Goal: Information Seeking & Learning: Learn about a topic

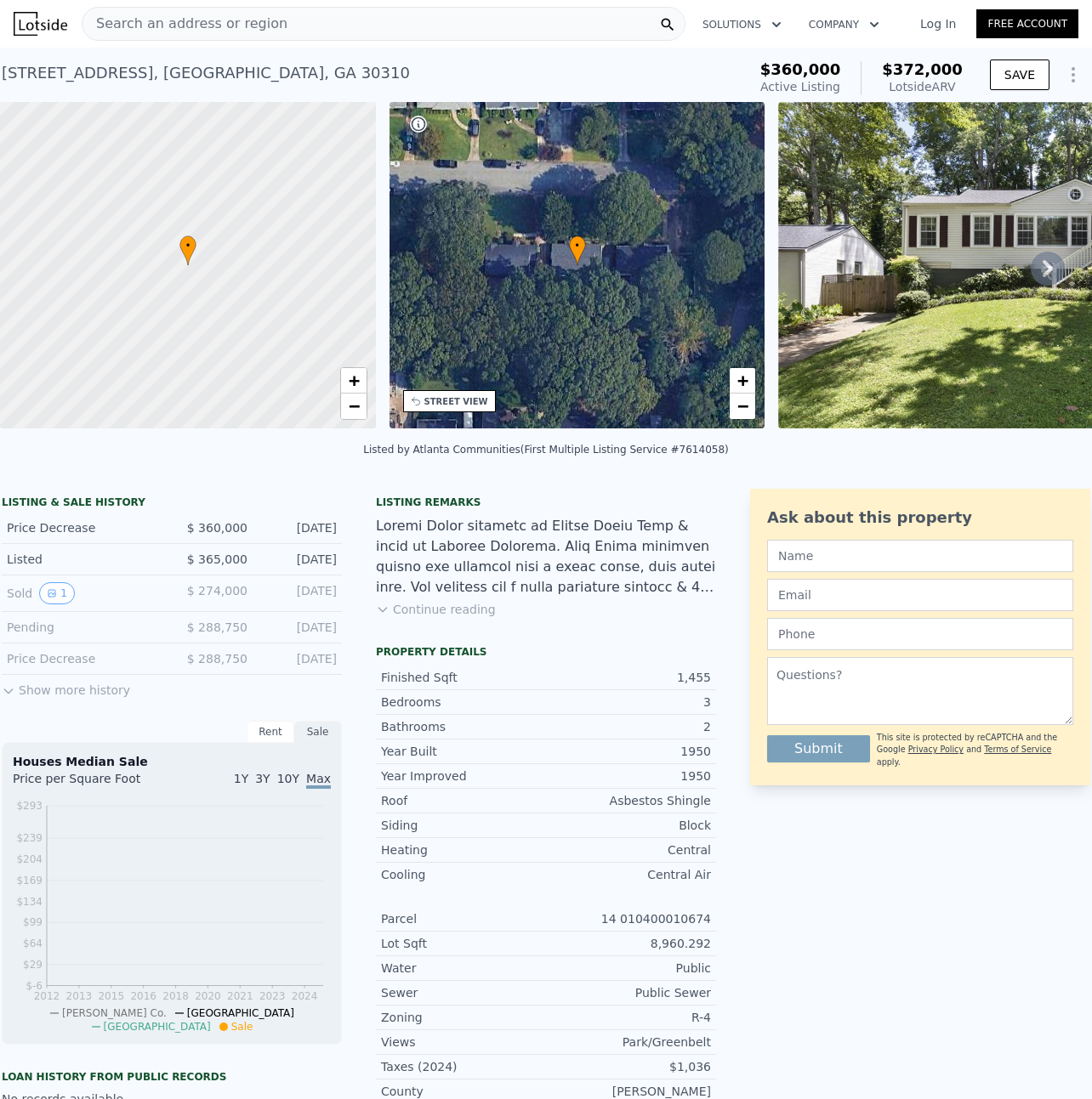
scroll to position [0, 7]
click at [248, 31] on span "Search an address or region" at bounding box center [184, 23] width 205 height 21
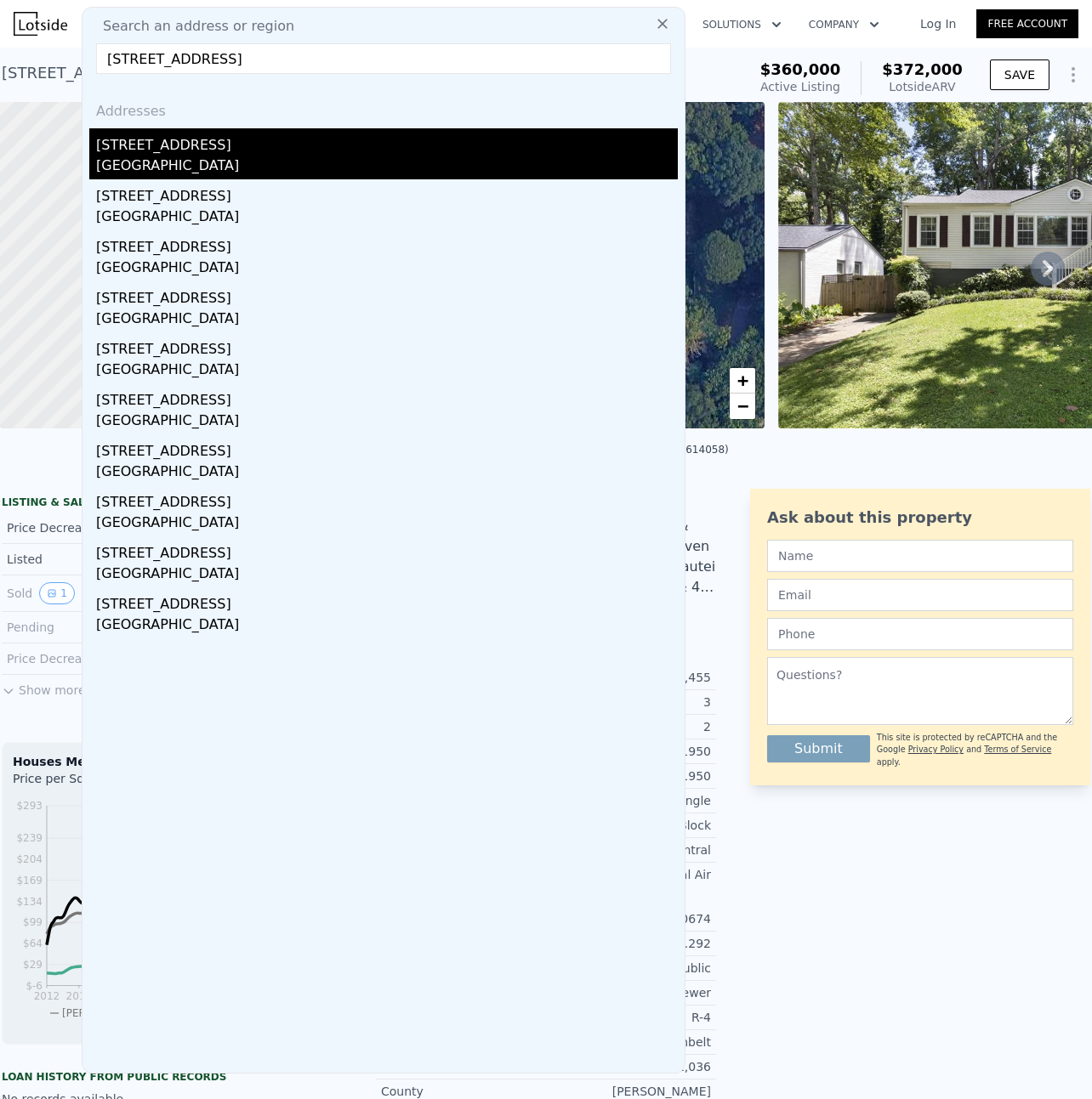
type input "[STREET_ADDRESS]"
click at [157, 152] on div "[STREET_ADDRESS]" at bounding box center [386, 142] width 581 height 27
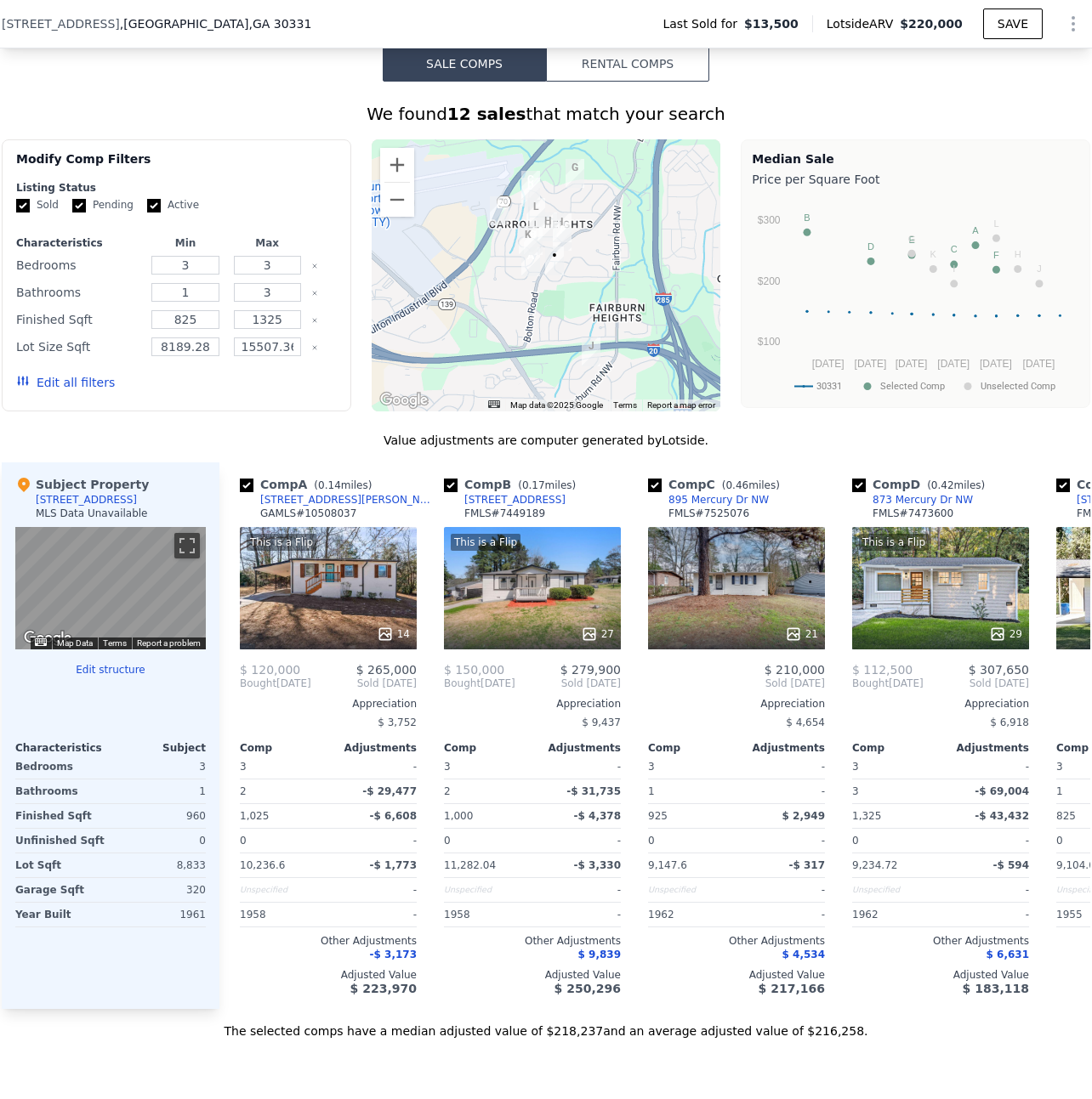
scroll to position [1293, 0]
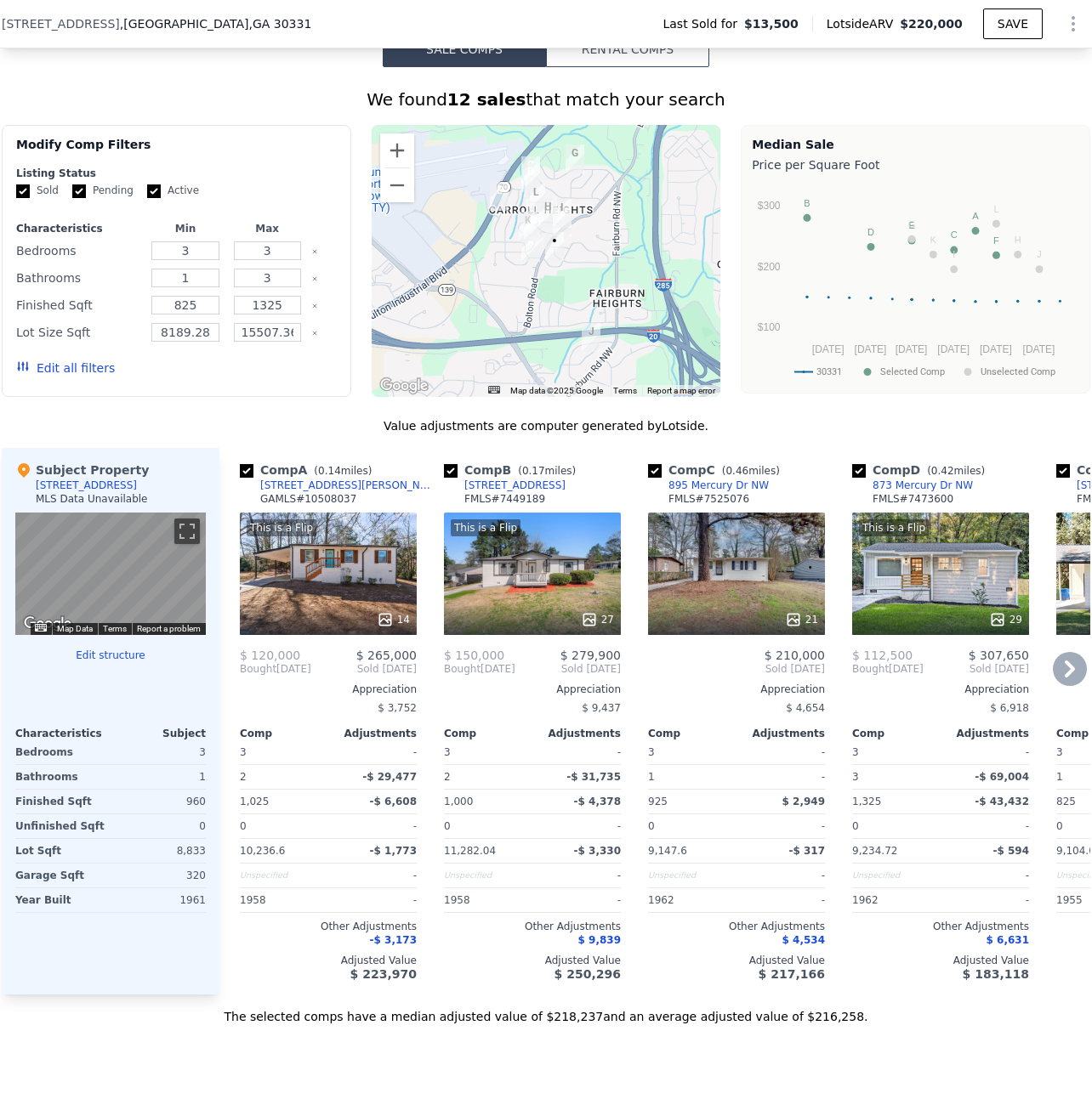
click at [501, 579] on div "This is a Flip 27" at bounding box center [532, 573] width 177 height 123
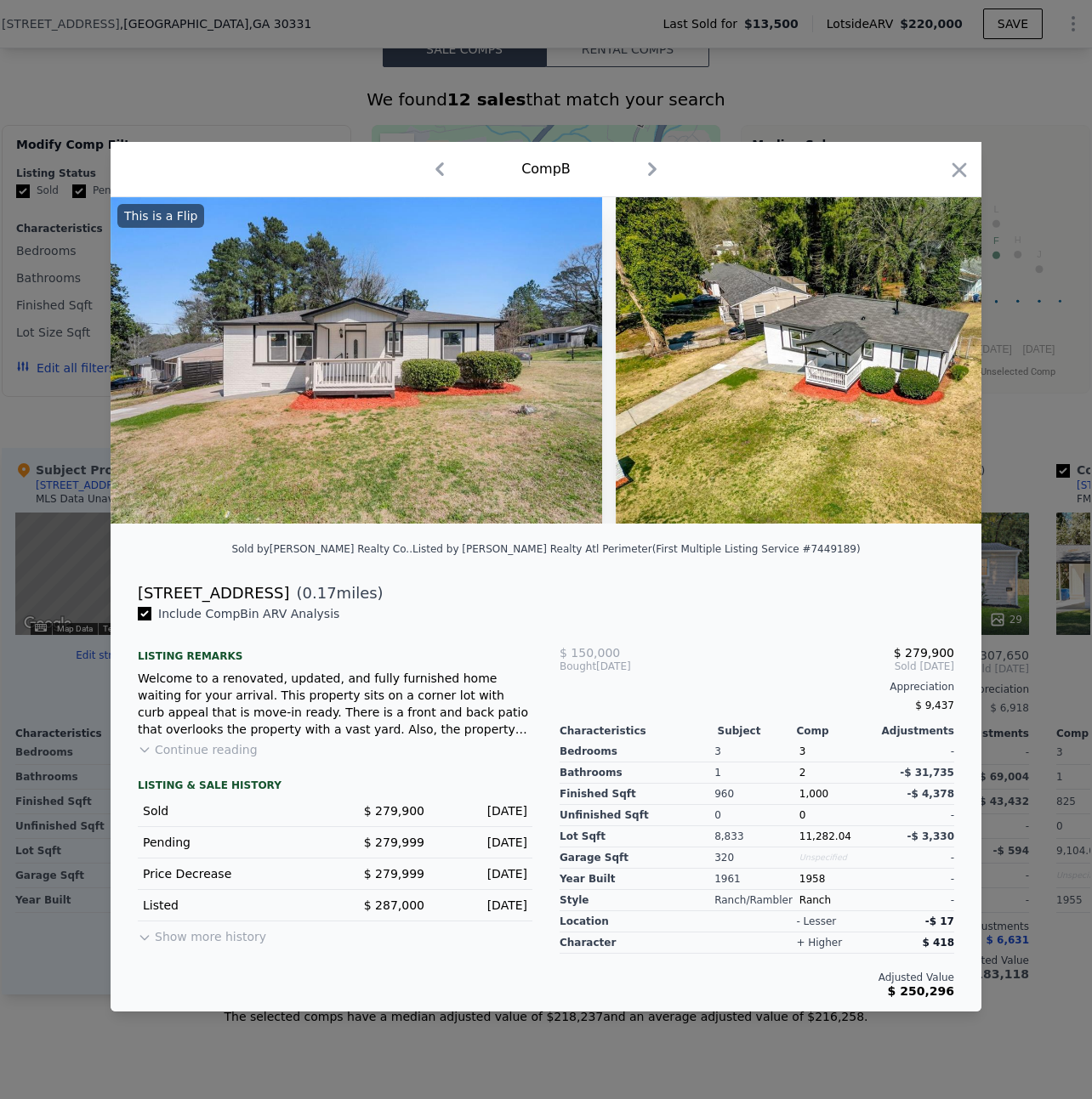
click at [222, 758] on button "Continue reading" at bounding box center [198, 749] width 120 height 17
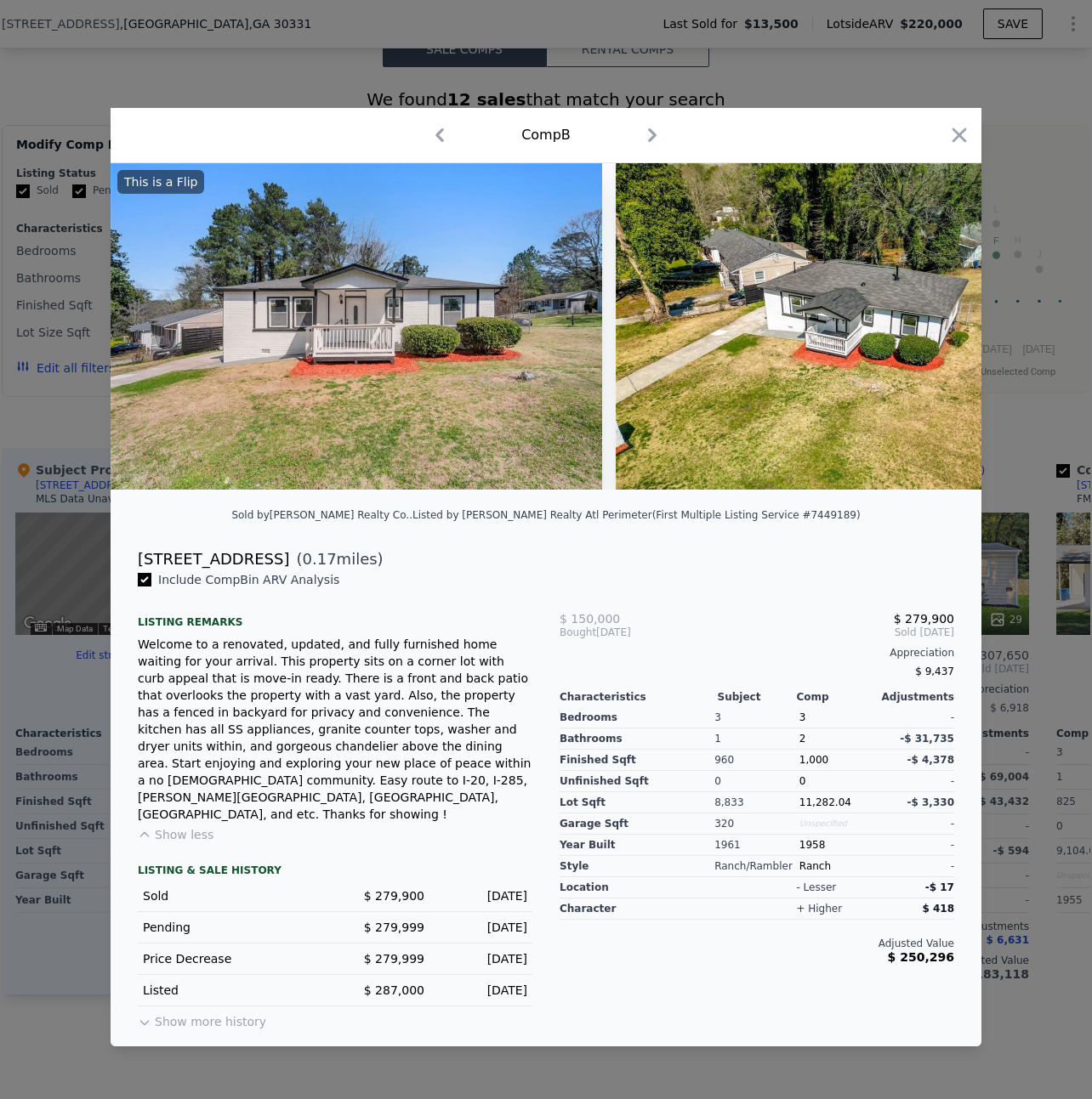
drag, startPoint x: 267, startPoint y: 574, endPoint x: 137, endPoint y: 571, distance: 130.0
click at [137, 571] on div "[STREET_ADDRESS] ( 0.17 miles)" at bounding box center [546, 559] width 843 height 24
copy div "[STREET_ADDRESS]"
click at [961, 139] on icon "button" at bounding box center [960, 136] width 14 height 14
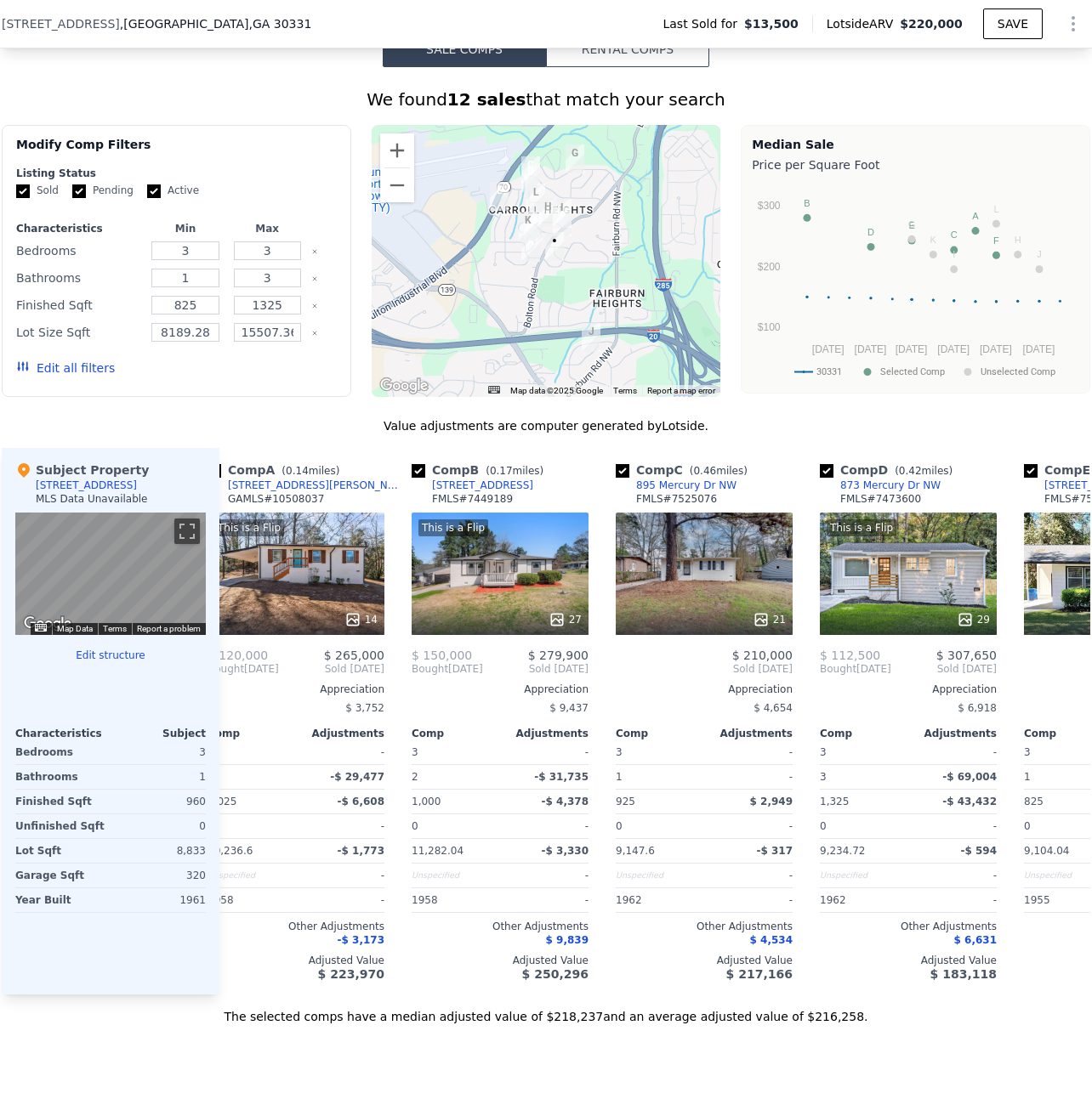
scroll to position [0, 46]
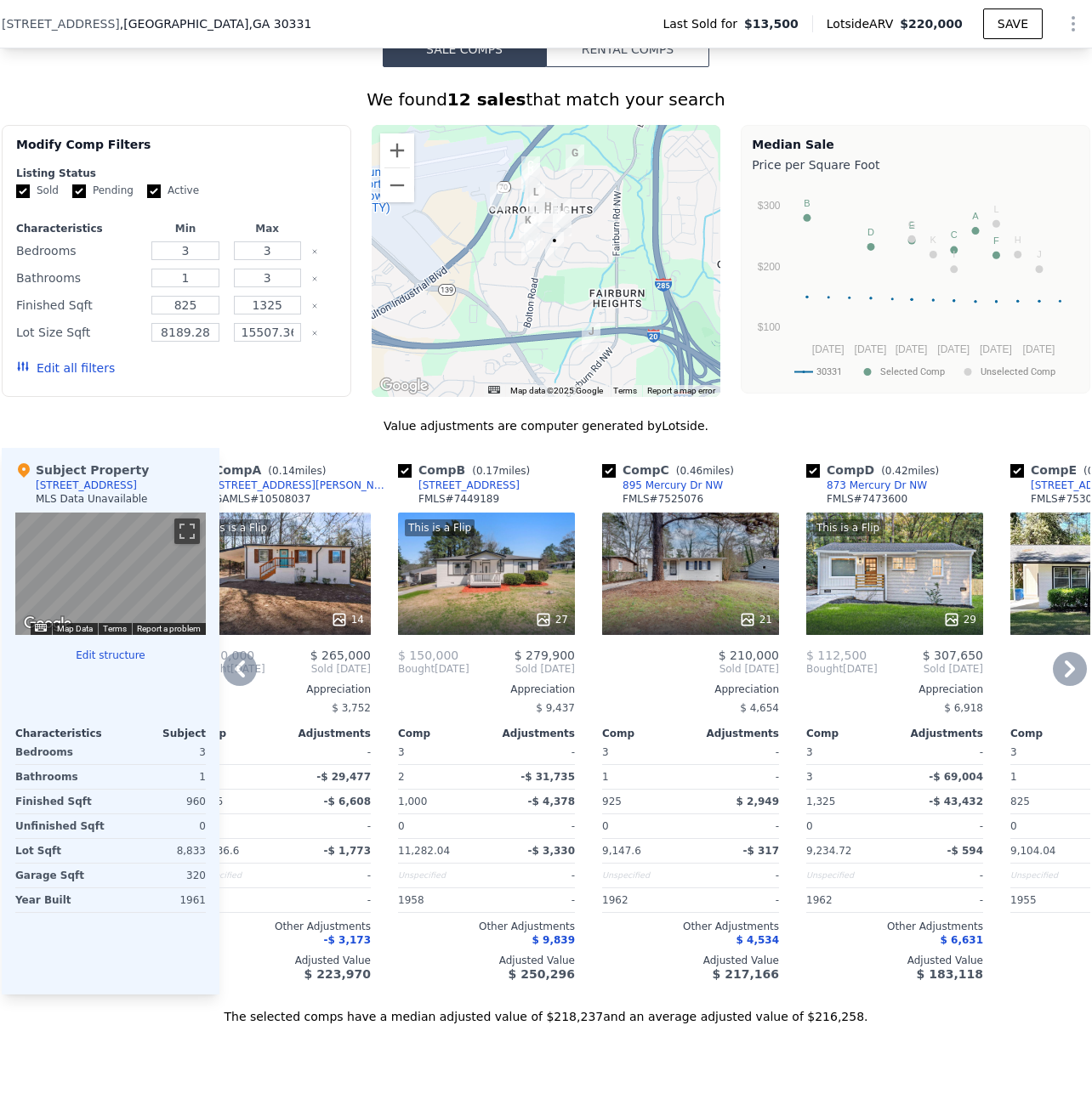
click at [727, 588] on div "21" at bounding box center [690, 573] width 177 height 123
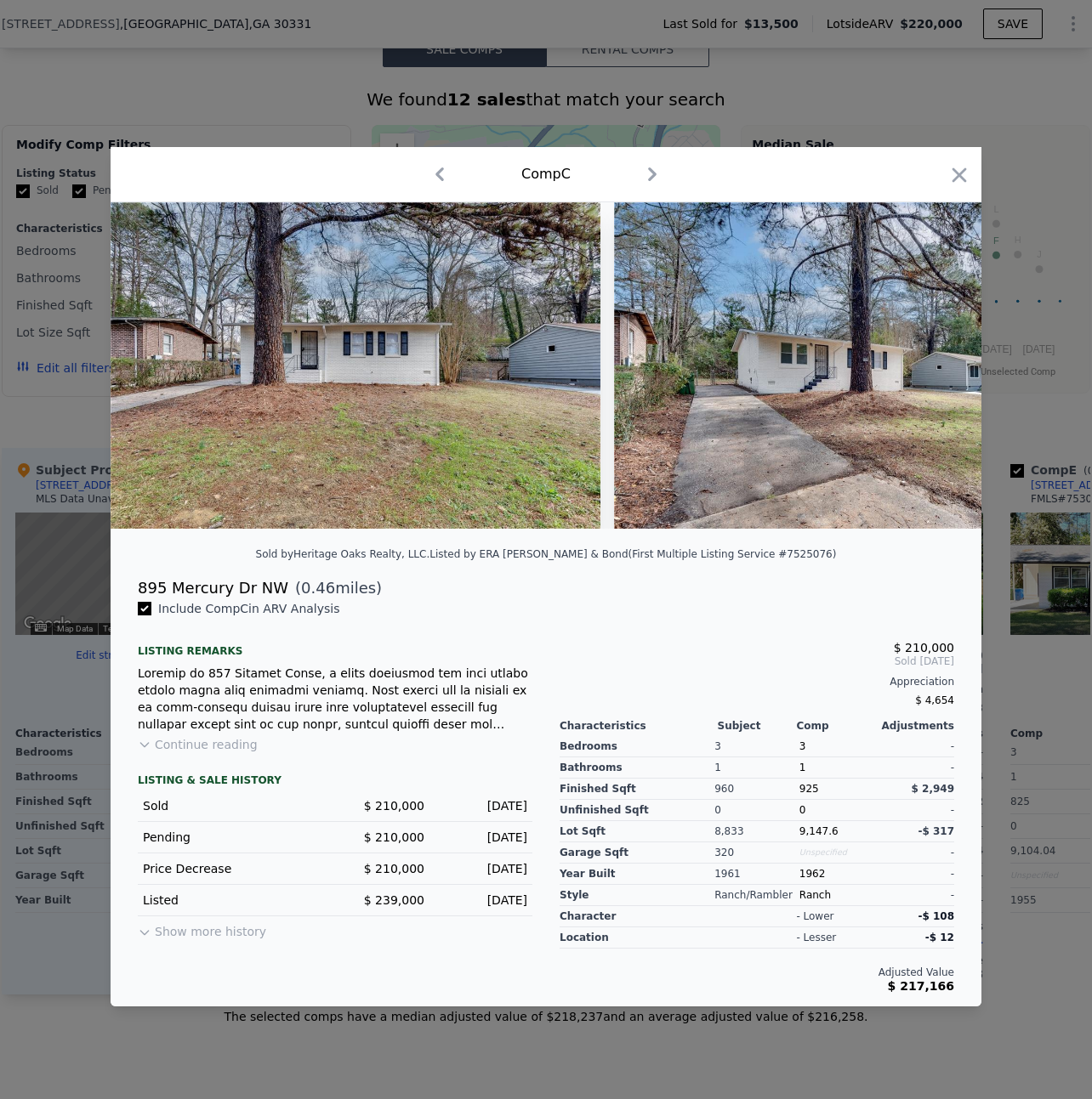
click at [225, 753] on button "Continue reading" at bounding box center [198, 744] width 120 height 17
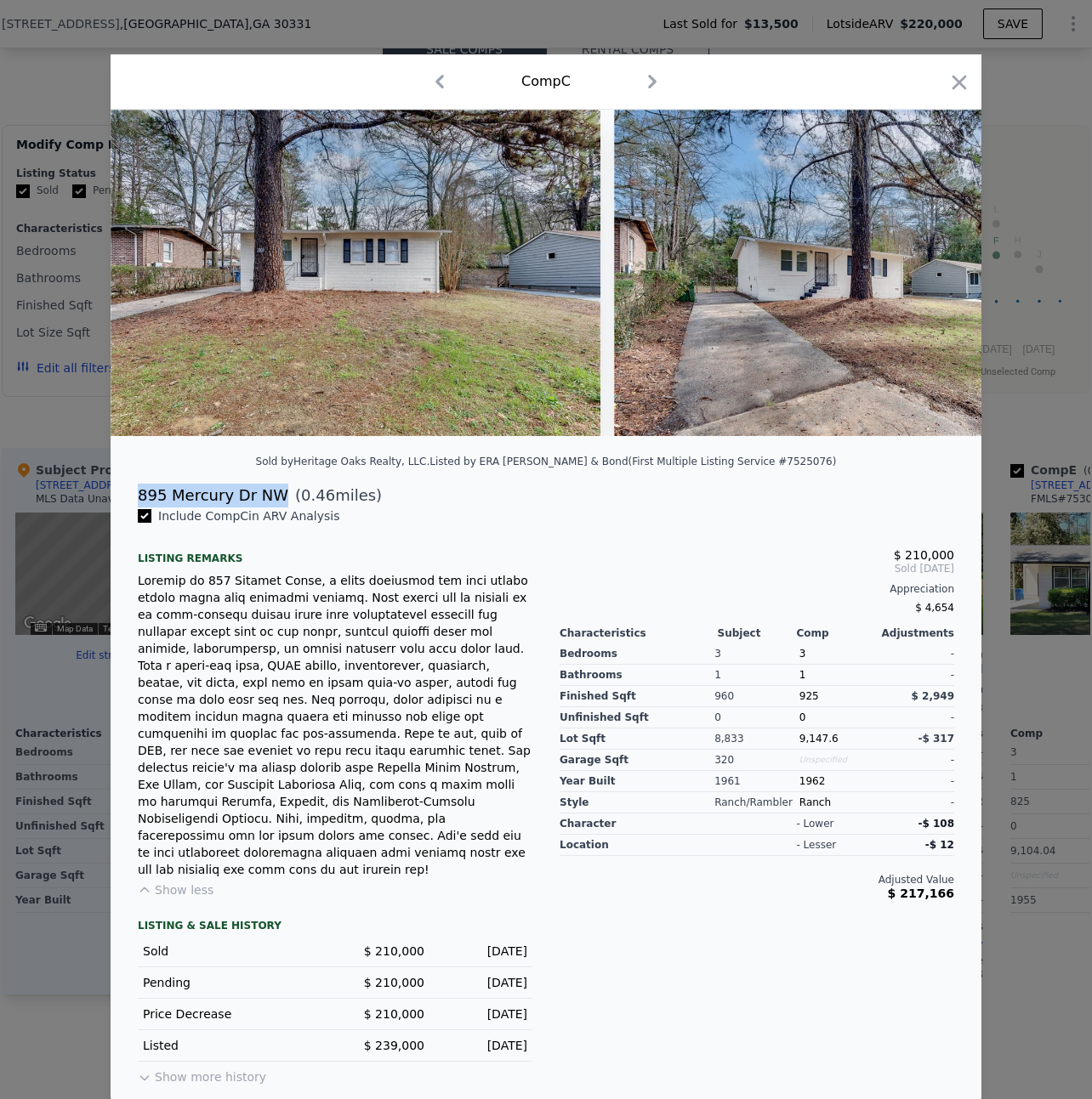
drag, startPoint x: 275, startPoint y: 519, endPoint x: 133, endPoint y: 515, distance: 142.1
click at [133, 507] on div "895 Mercury Dr NW ( 0.46 miles)" at bounding box center [546, 495] width 843 height 24
copy div "895 Mercury Dr NW"
click at [956, 89] on icon "button" at bounding box center [960, 82] width 14 height 14
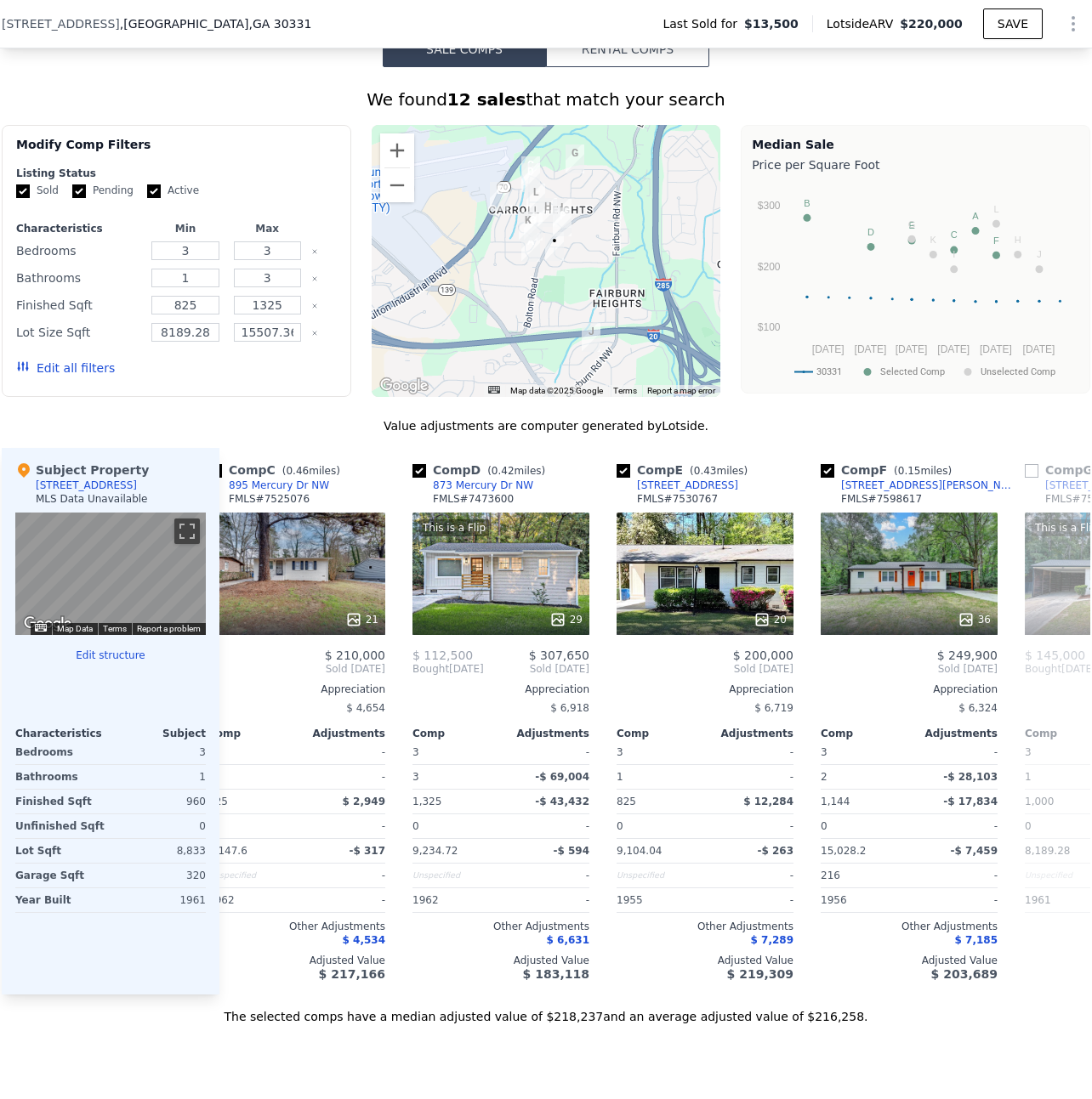
scroll to position [0, 443]
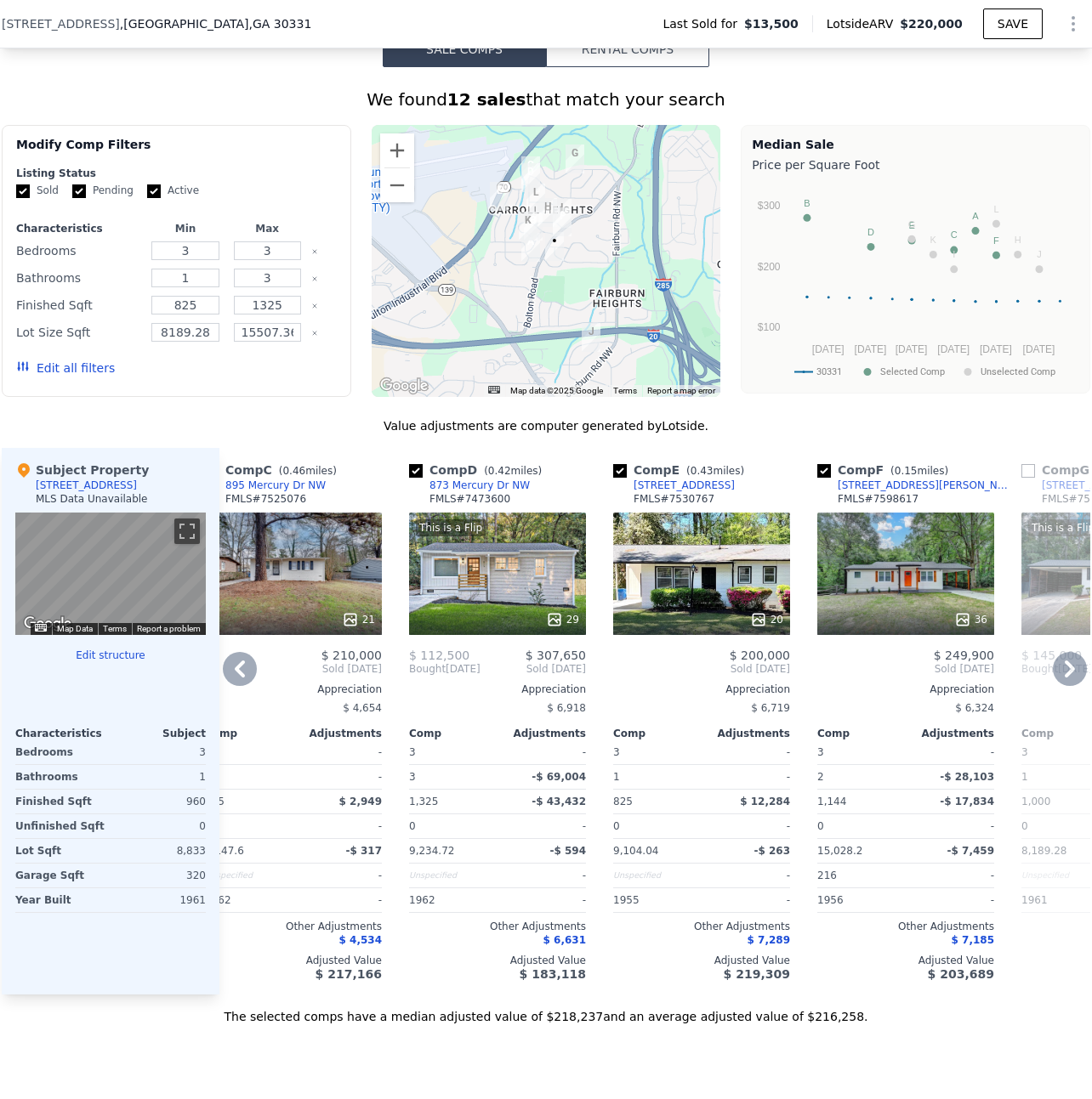
click at [904, 591] on div "36" at bounding box center [906, 573] width 177 height 123
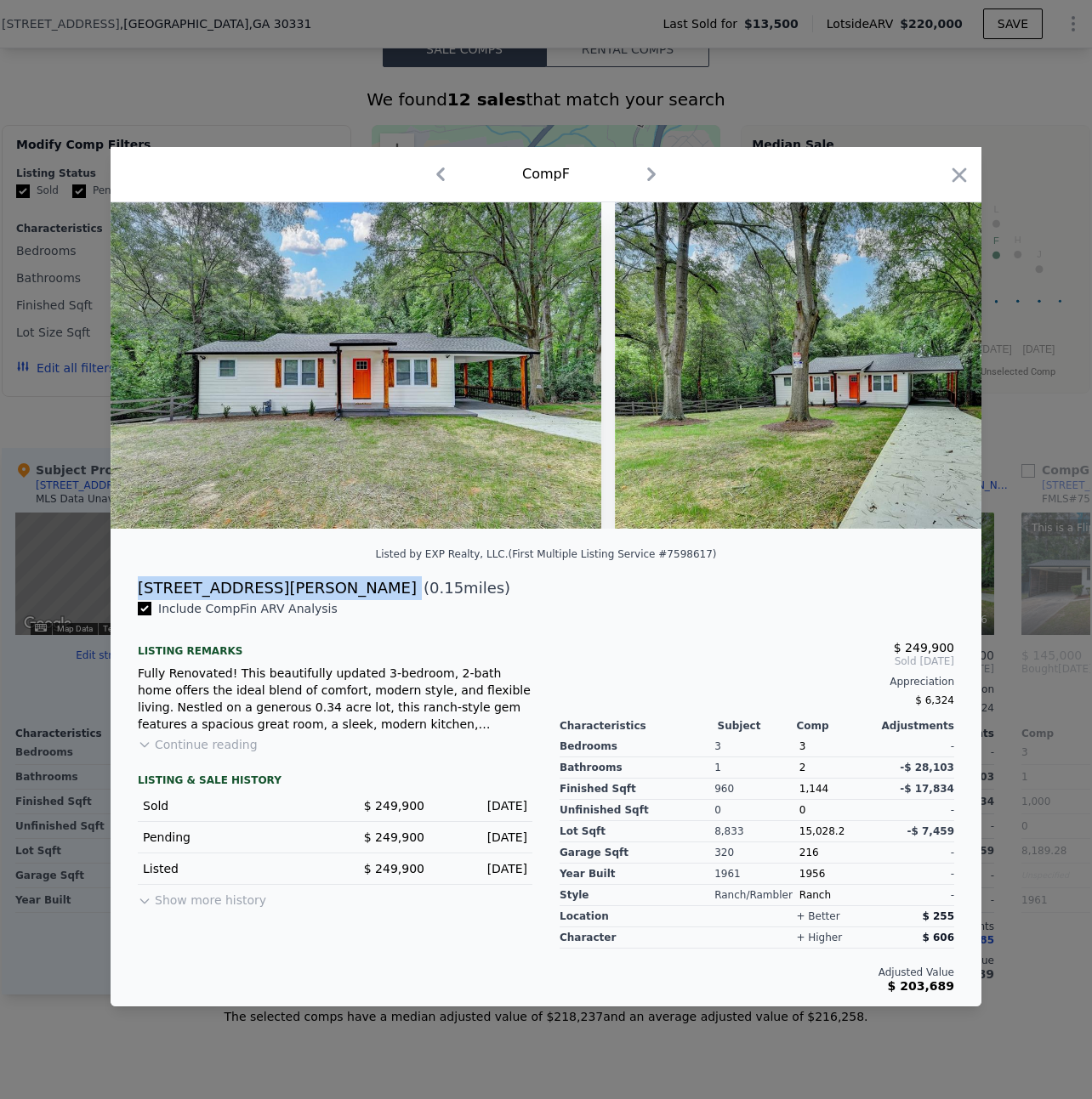
drag, startPoint x: 265, startPoint y: 596, endPoint x: 131, endPoint y: 595, distance: 134.0
click at [131, 595] on div "[STREET_ADDRESS][PERSON_NAME] ( 0.15 miles)" at bounding box center [546, 588] width 843 height 24
copy div "[STREET_ADDRESS][PERSON_NAME]"
click at [960, 167] on icon "button" at bounding box center [960, 174] width 14 height 14
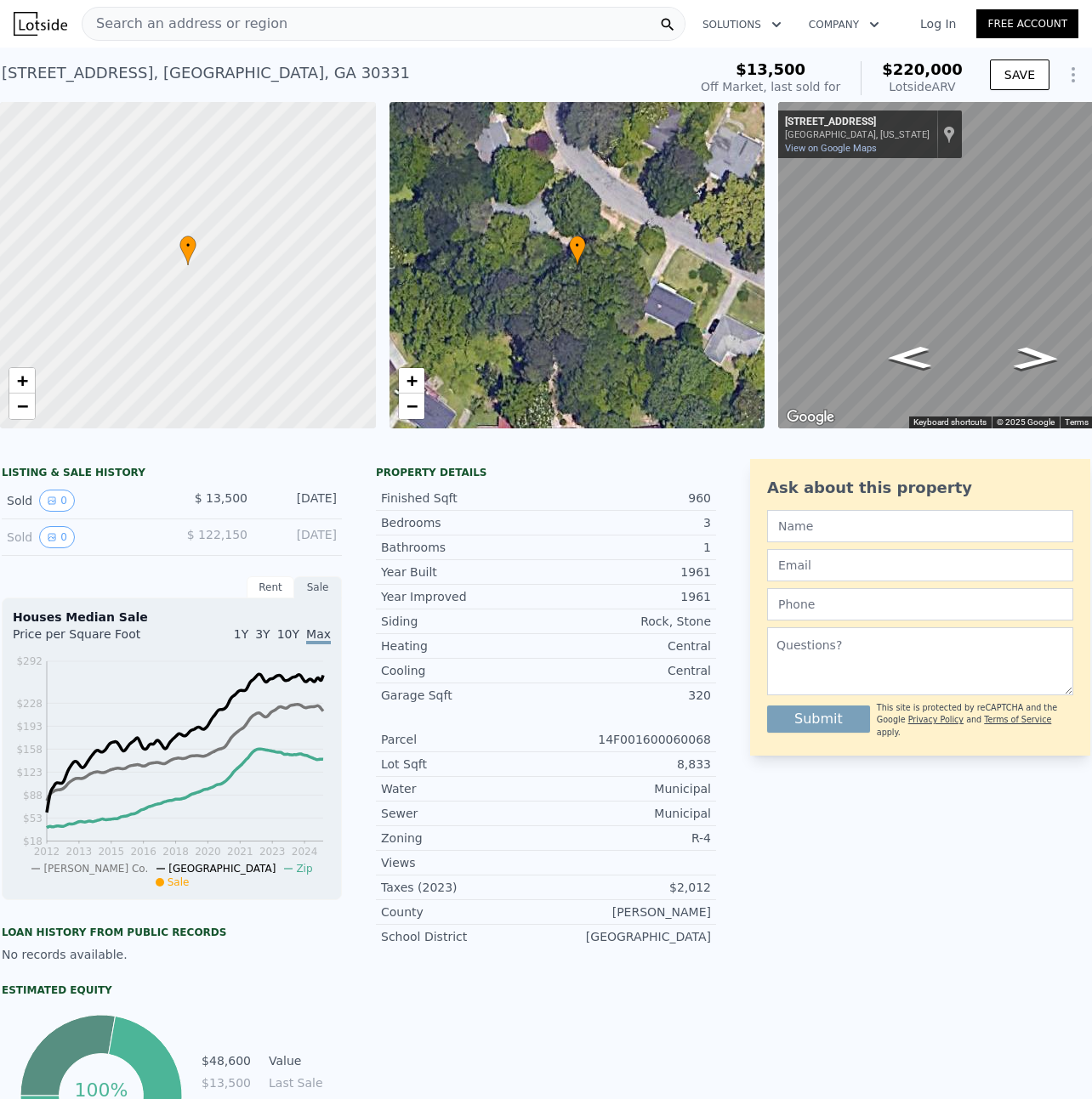
click at [250, 31] on span "Search an address or region" at bounding box center [184, 23] width 205 height 21
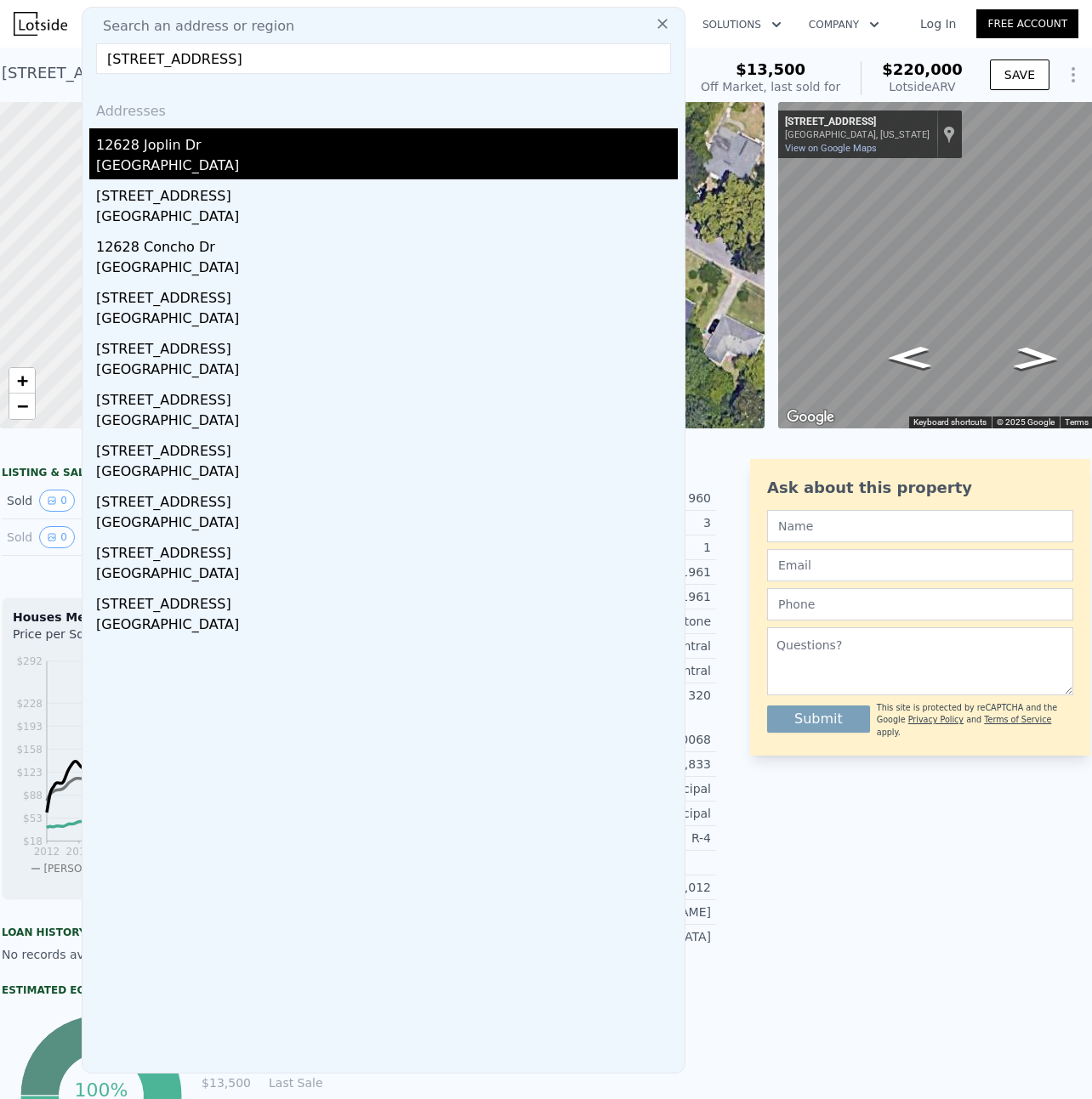
type input "[STREET_ADDRESS]"
click at [156, 161] on div "[GEOGRAPHIC_DATA]" at bounding box center [386, 167] width 581 height 24
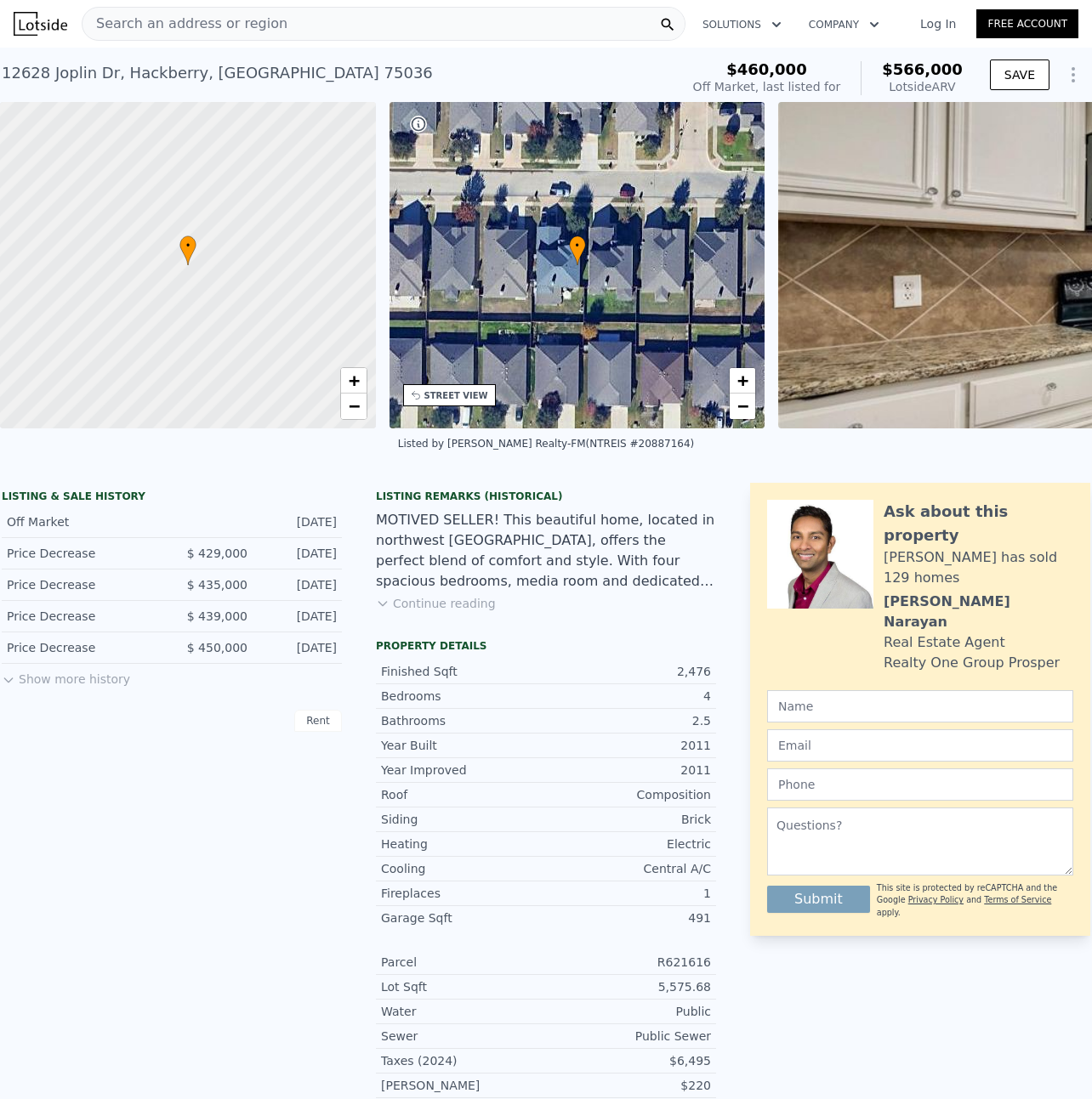
click at [295, 28] on div "Search an address or region" at bounding box center [383, 24] width 604 height 34
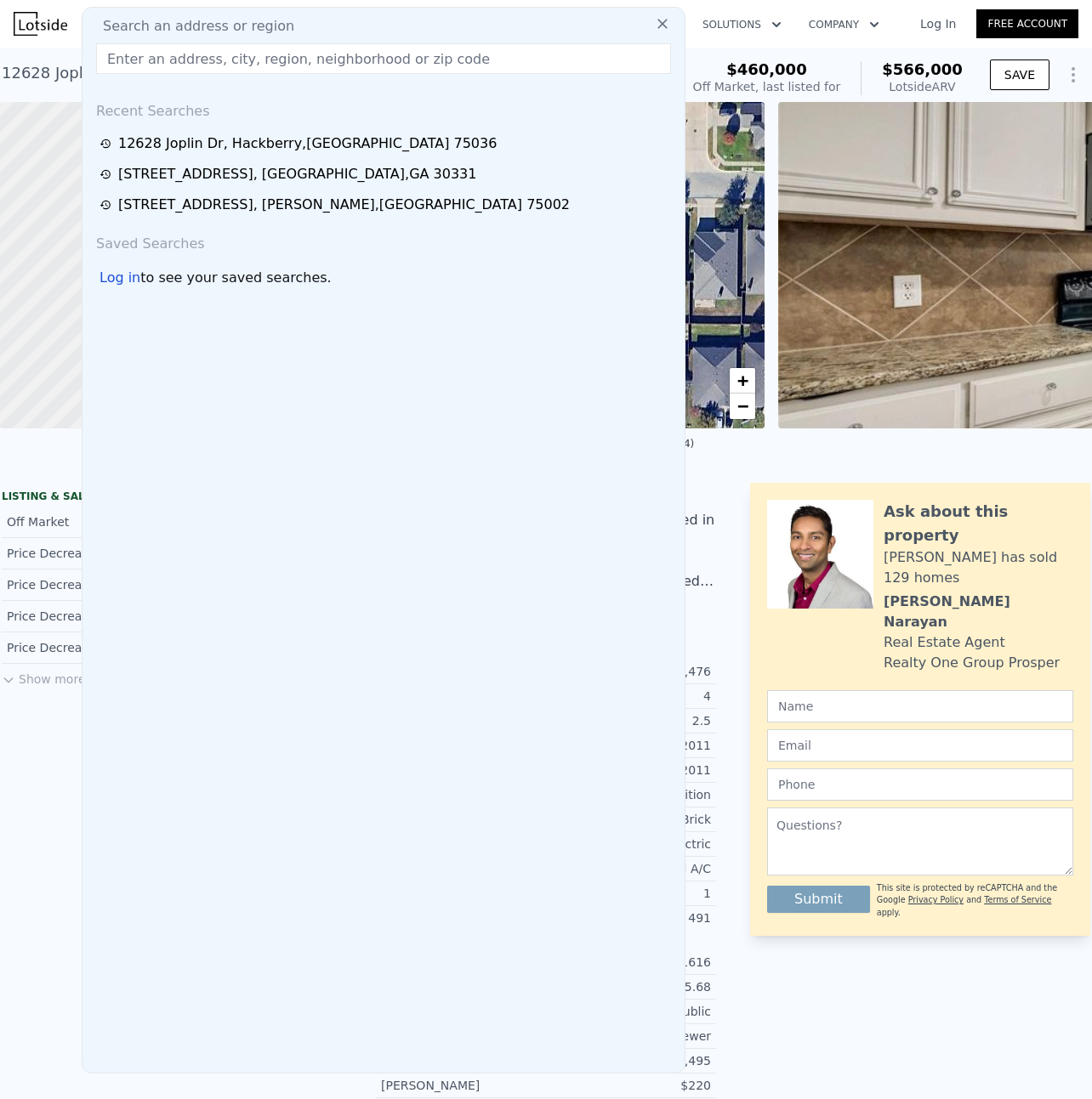
click at [132, 57] on input "text" at bounding box center [383, 58] width 575 height 30
paste input "[STREET_ADDRESS]"
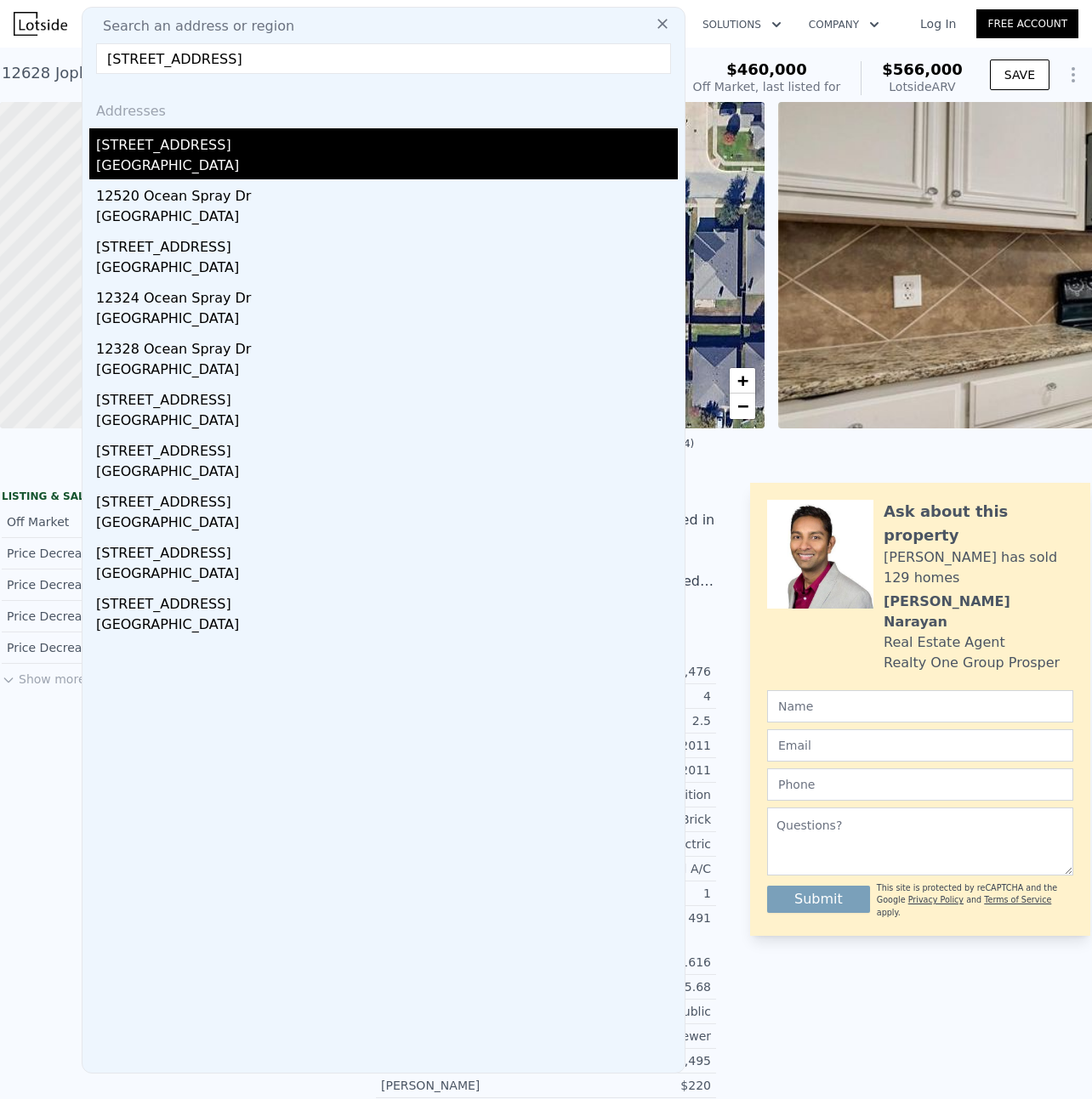
type input "[STREET_ADDRESS]"
click at [162, 150] on div "[STREET_ADDRESS]" at bounding box center [386, 142] width 581 height 27
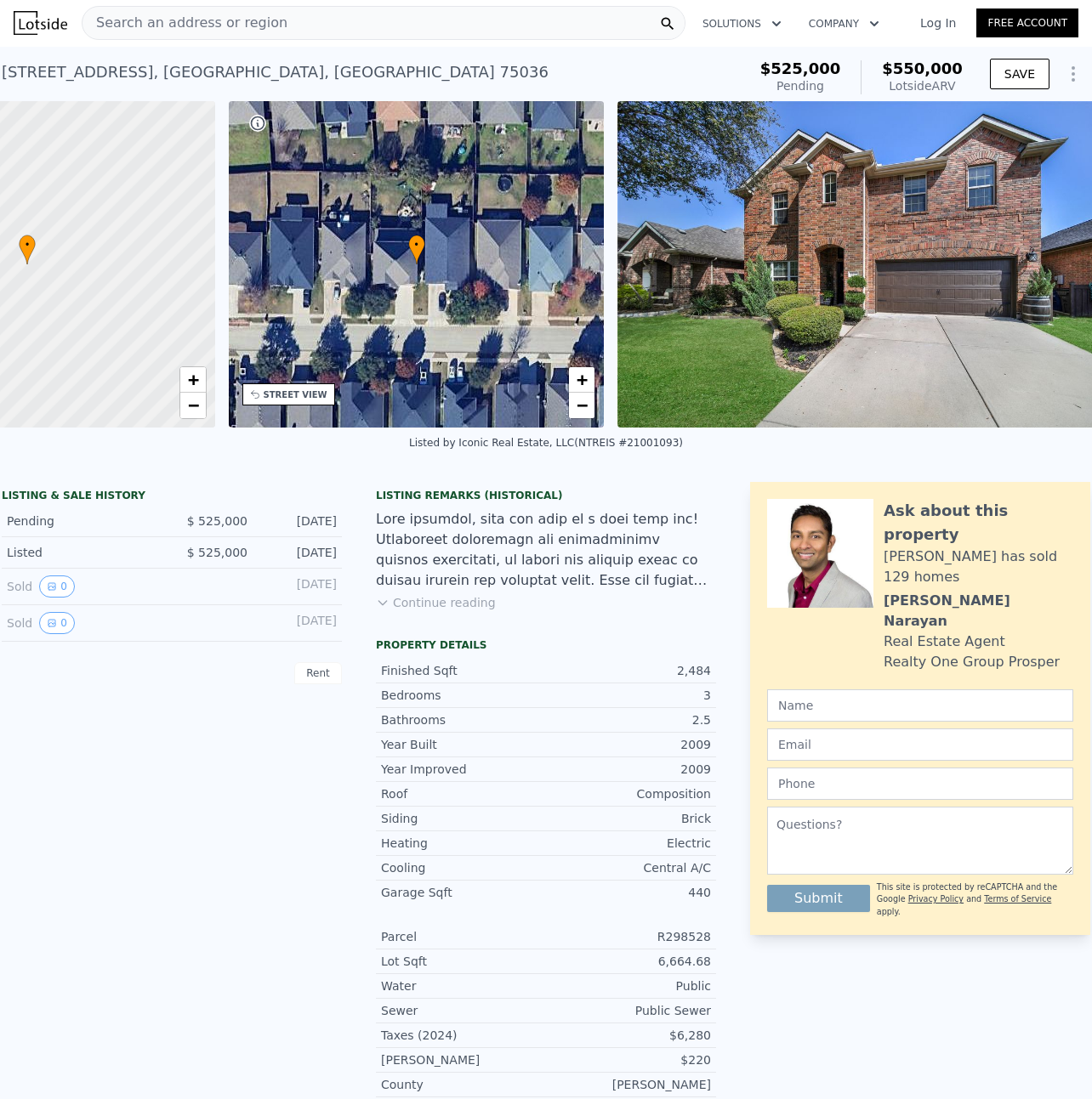
scroll to position [0, 7]
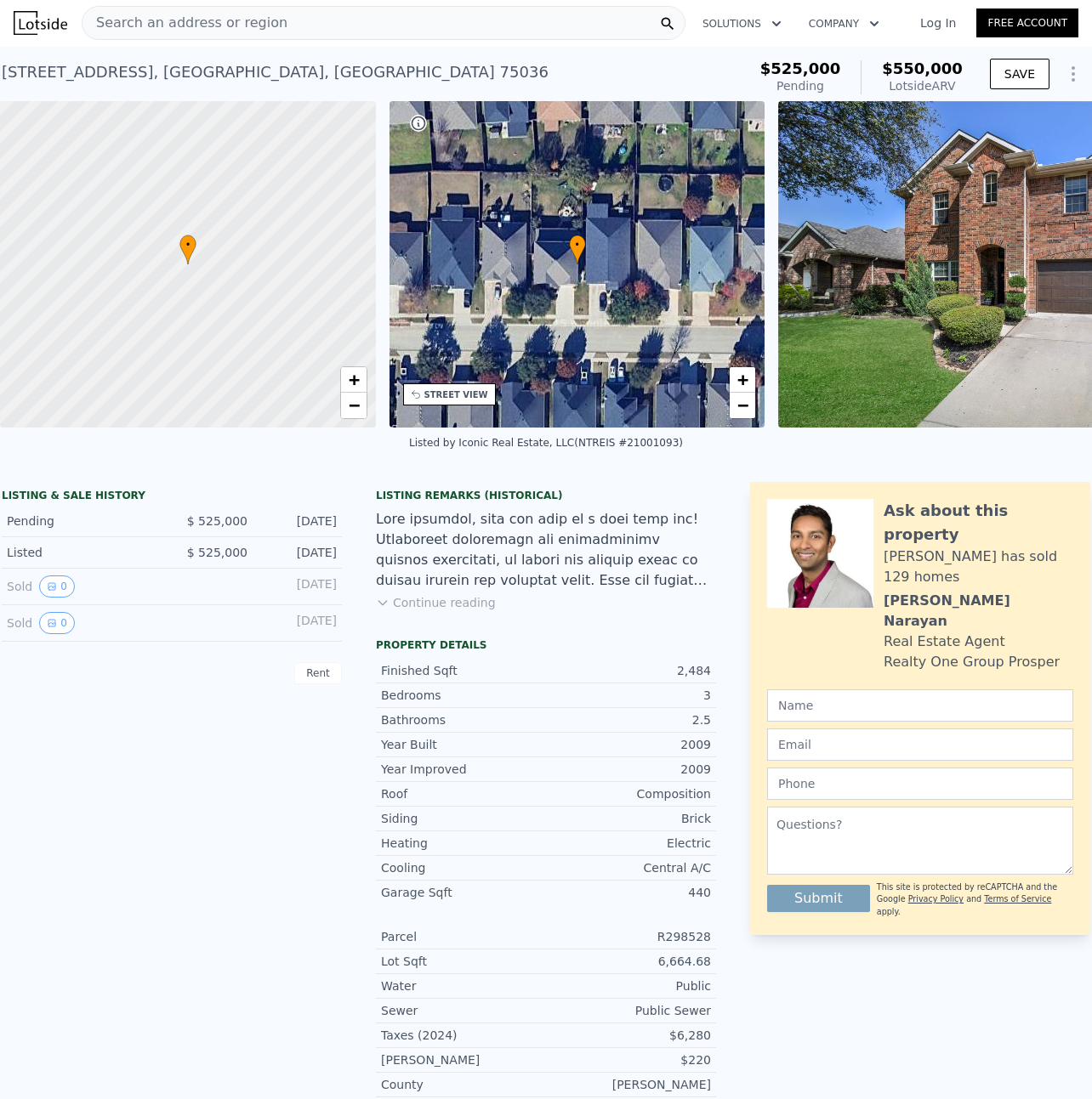
click at [928, 283] on img at bounding box center [1023, 264] width 490 height 326
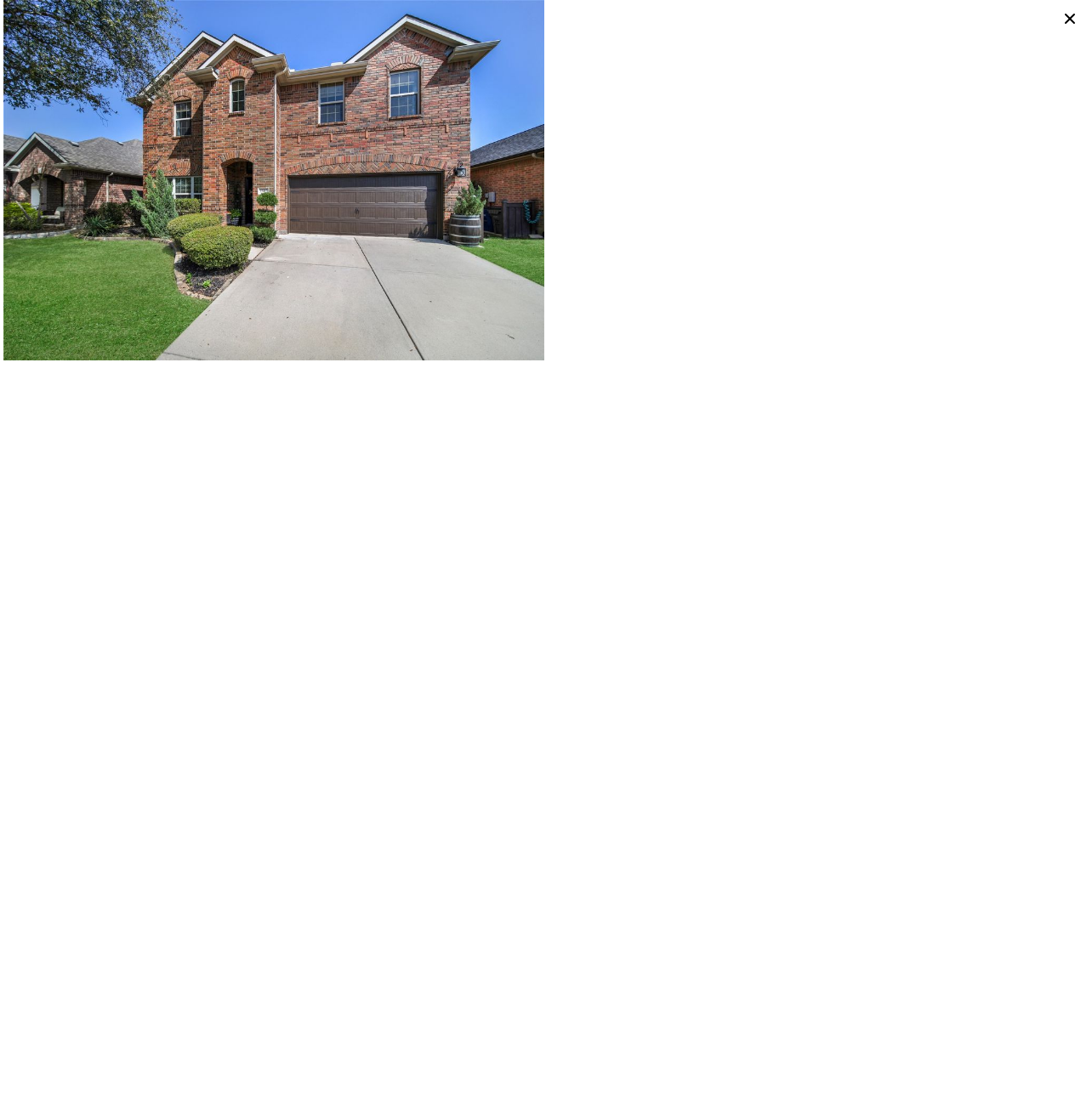
click at [1068, 19] on icon at bounding box center [1069, 18] width 10 height 10
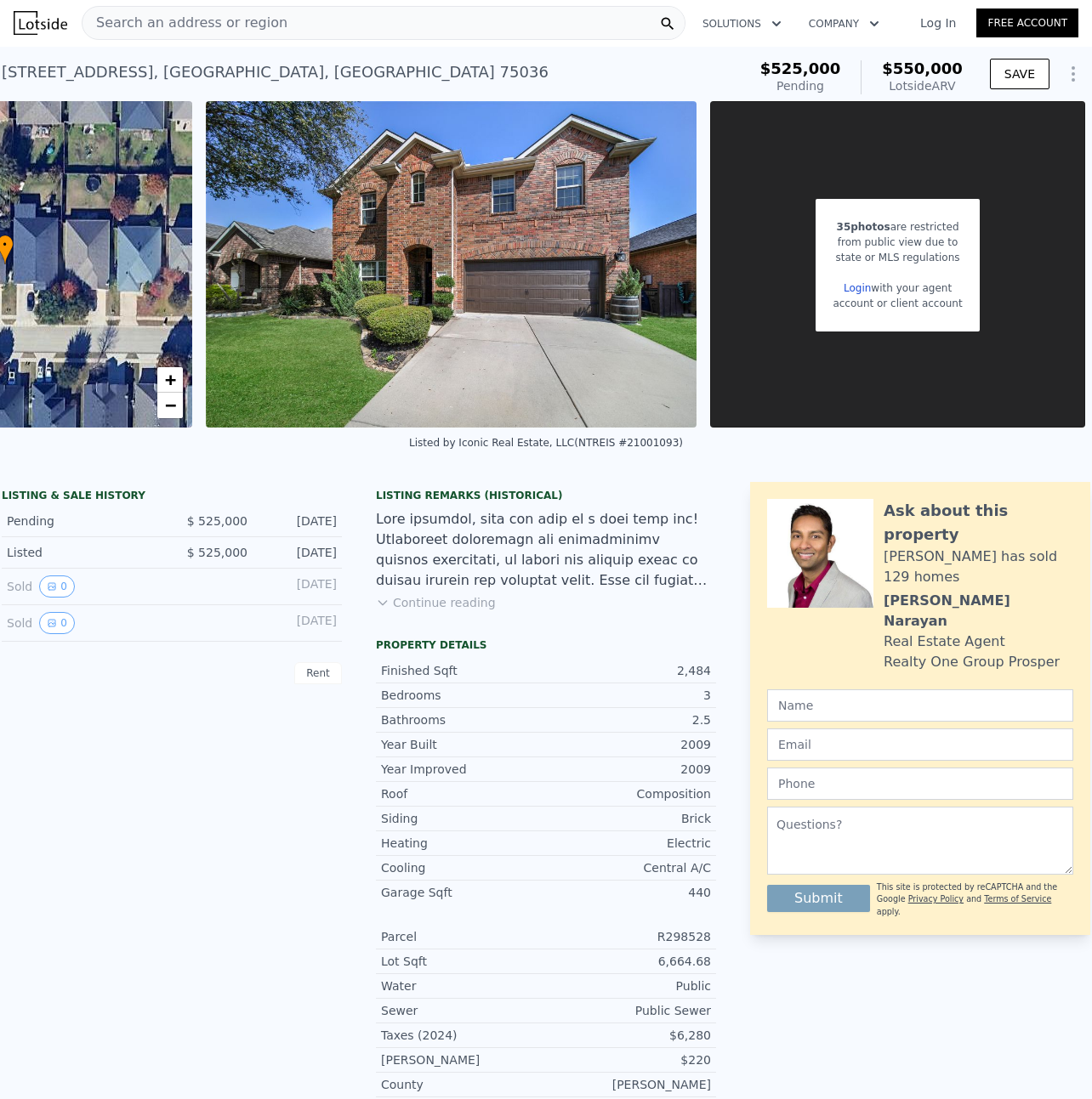
scroll to position [0, 592]
click at [312, 42] on div "Search an address or region Solutions Company Open main menu Log In Free Account" at bounding box center [546, 23] width 1064 height 41
click at [280, 29] on div "Search an address or region" at bounding box center [383, 23] width 604 height 34
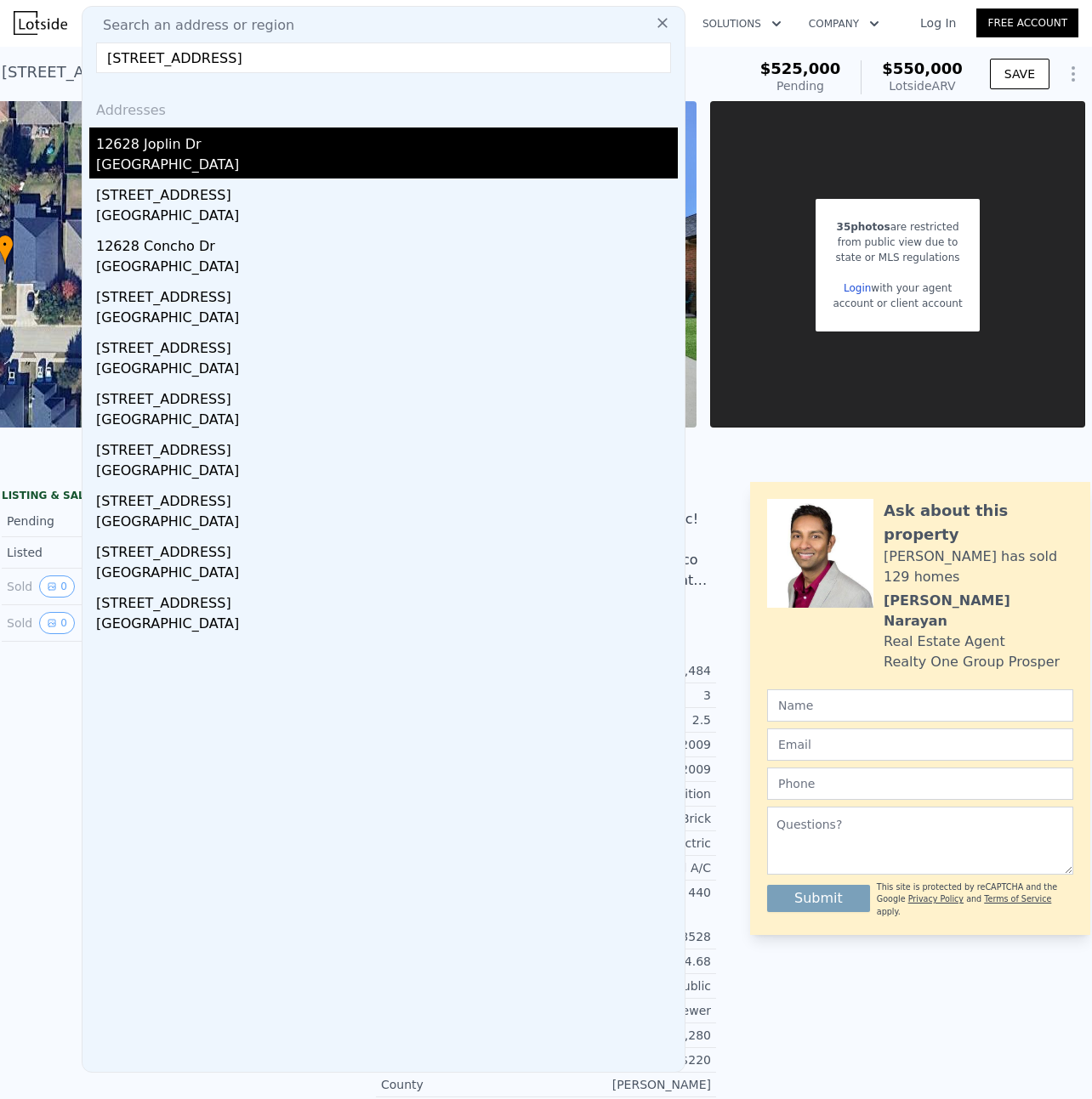
type input "[STREET_ADDRESS]"
click at [148, 156] on div "[GEOGRAPHIC_DATA]" at bounding box center [386, 166] width 581 height 24
type input "3"
type input "1840"
type input "2800"
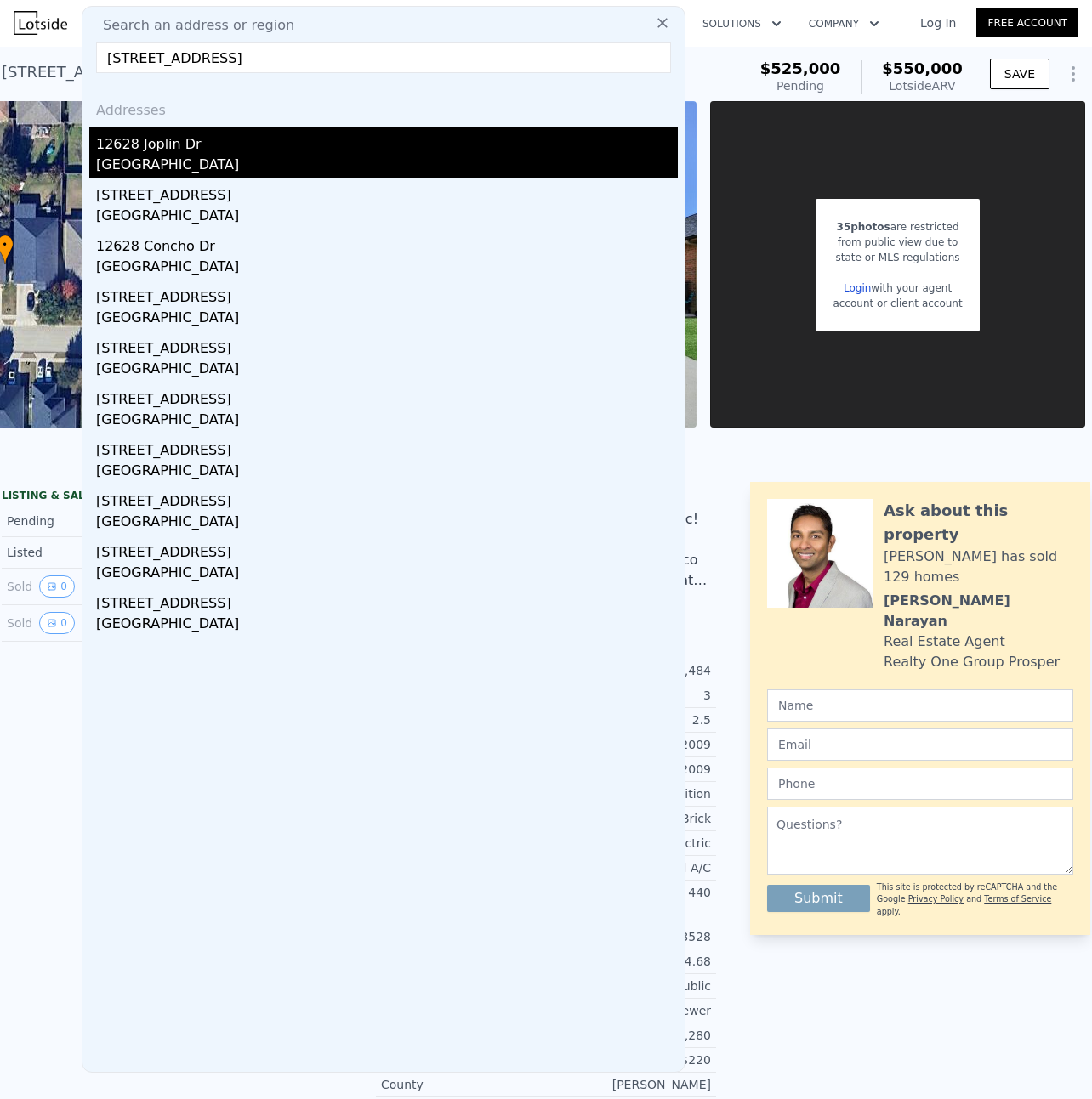
type input "6054.84"
type input "9234.72"
type input "$ 566,000"
type input "$ 80,421"
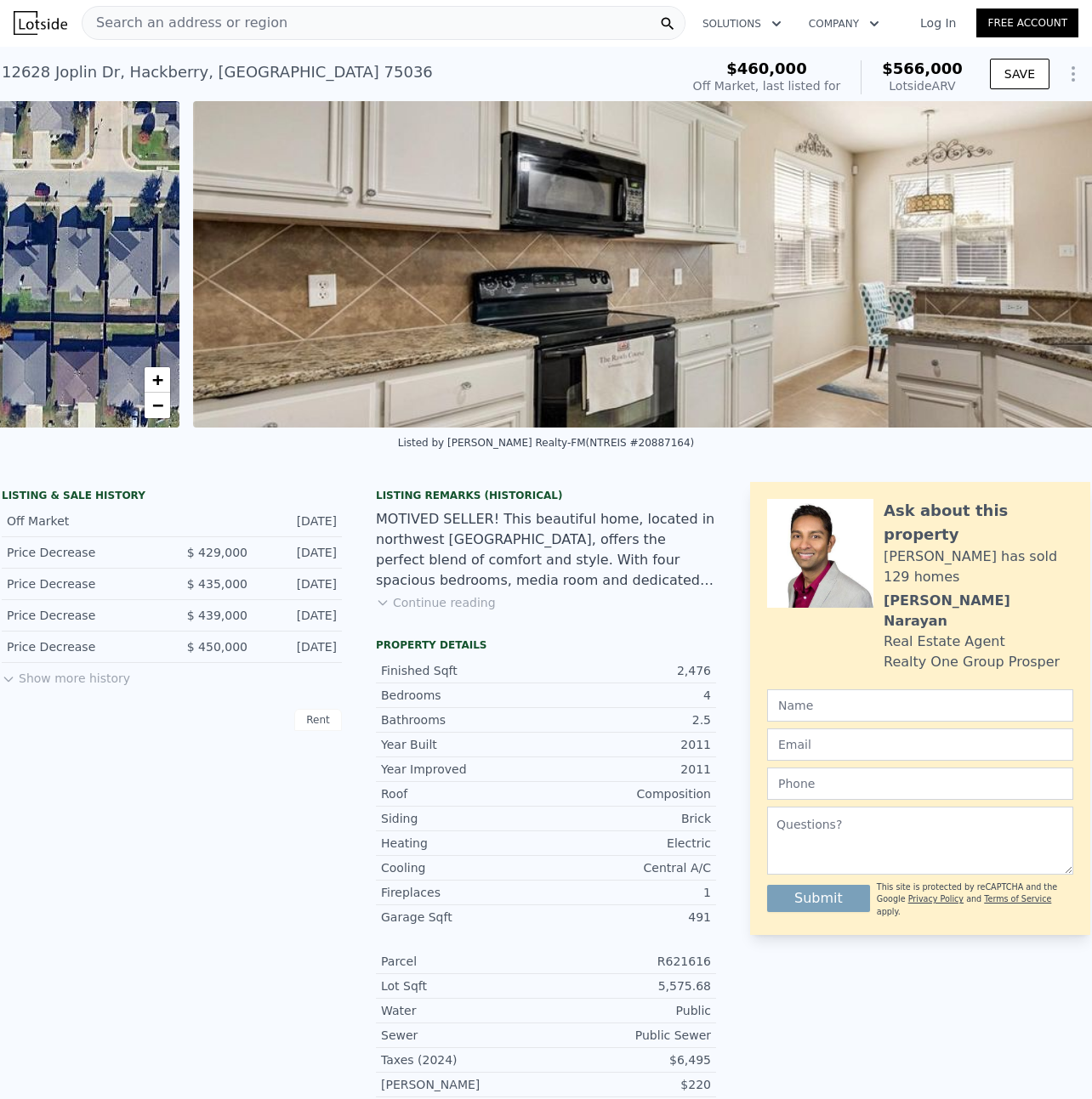
scroll to position [0, 778]
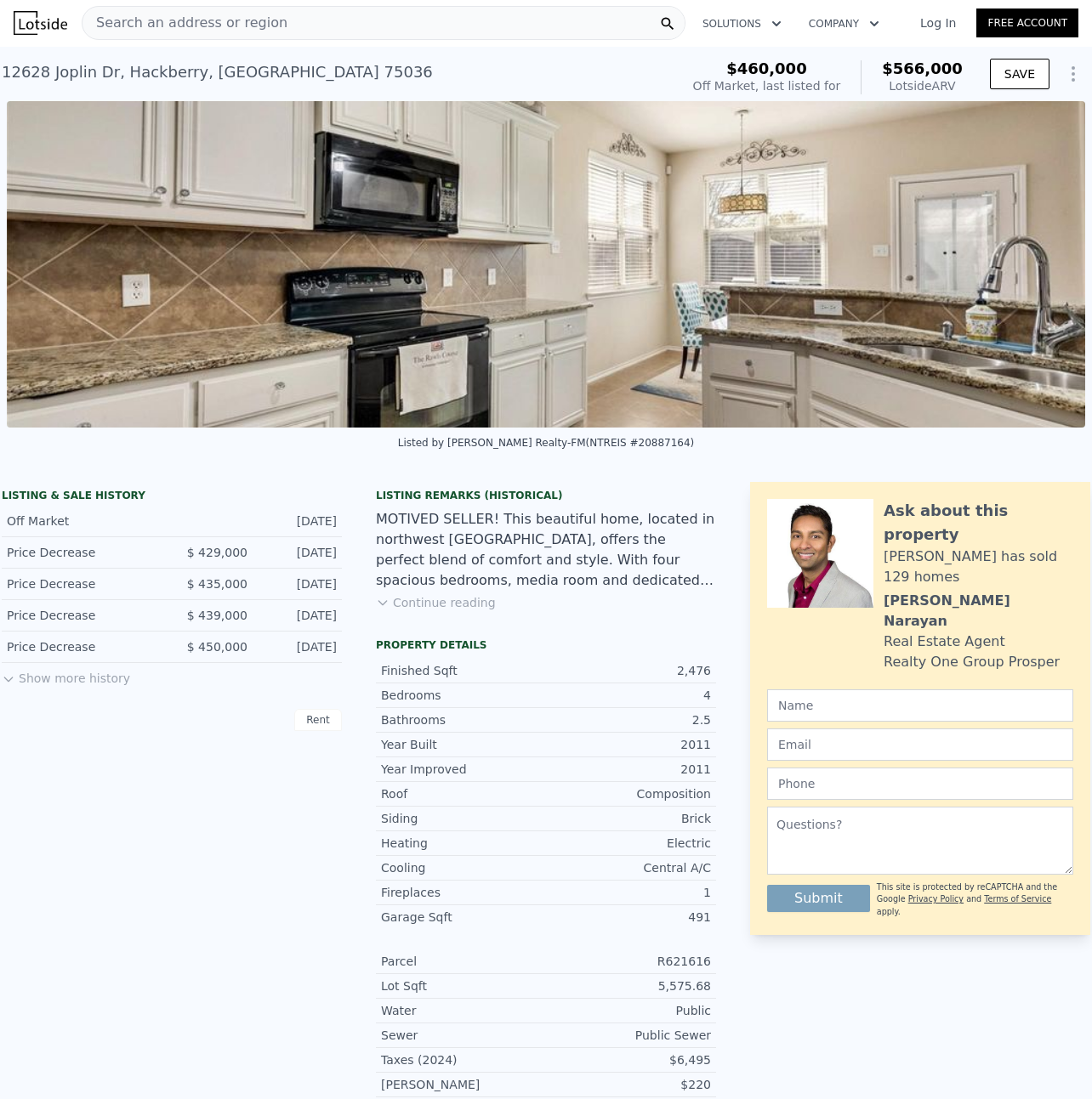
click at [436, 611] on button "Continue reading" at bounding box center [436, 602] width 120 height 17
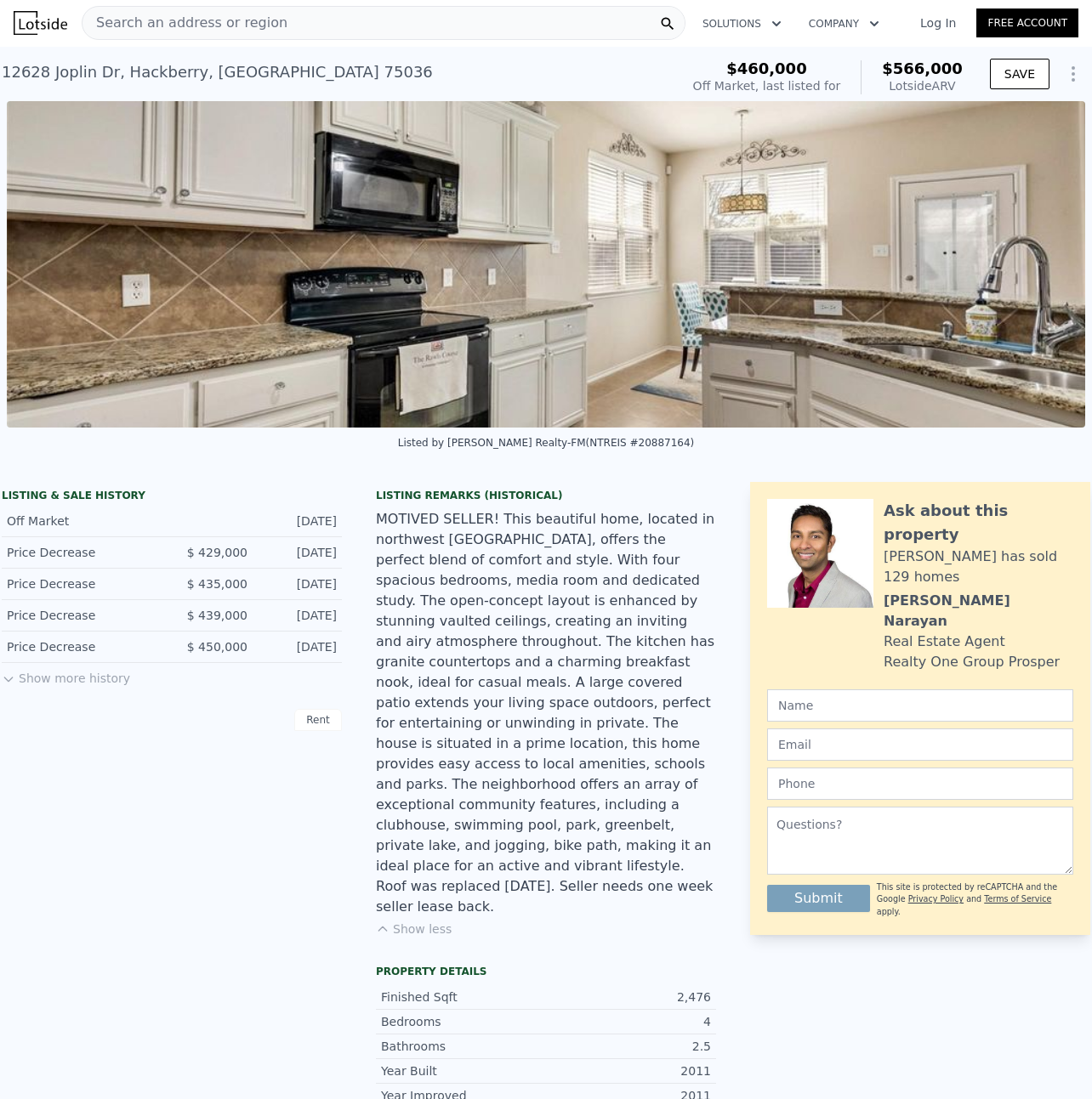
click at [470, 351] on img at bounding box center [546, 264] width 1078 height 326
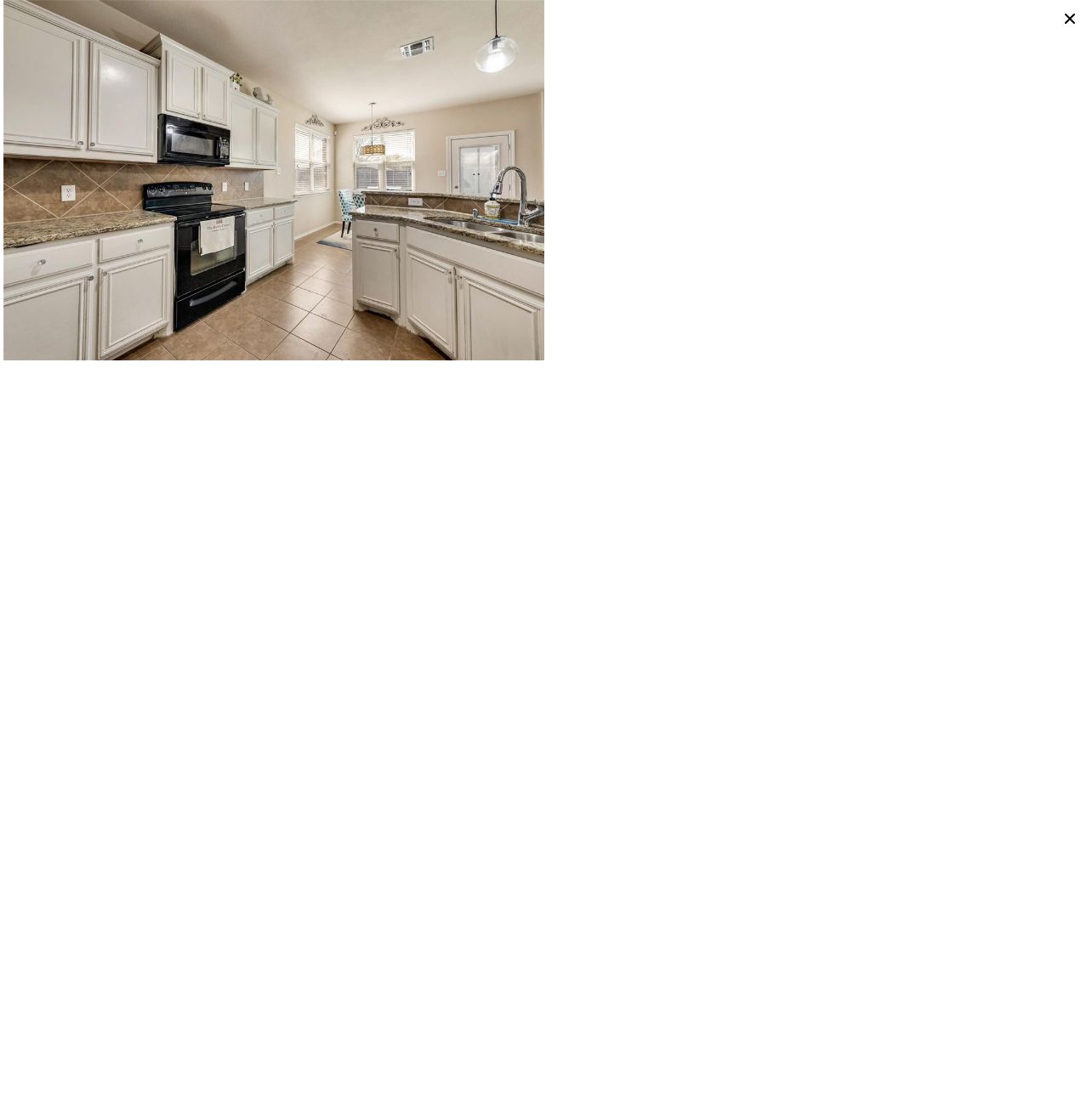
click at [1069, 26] on icon at bounding box center [1070, 19] width 24 height 24
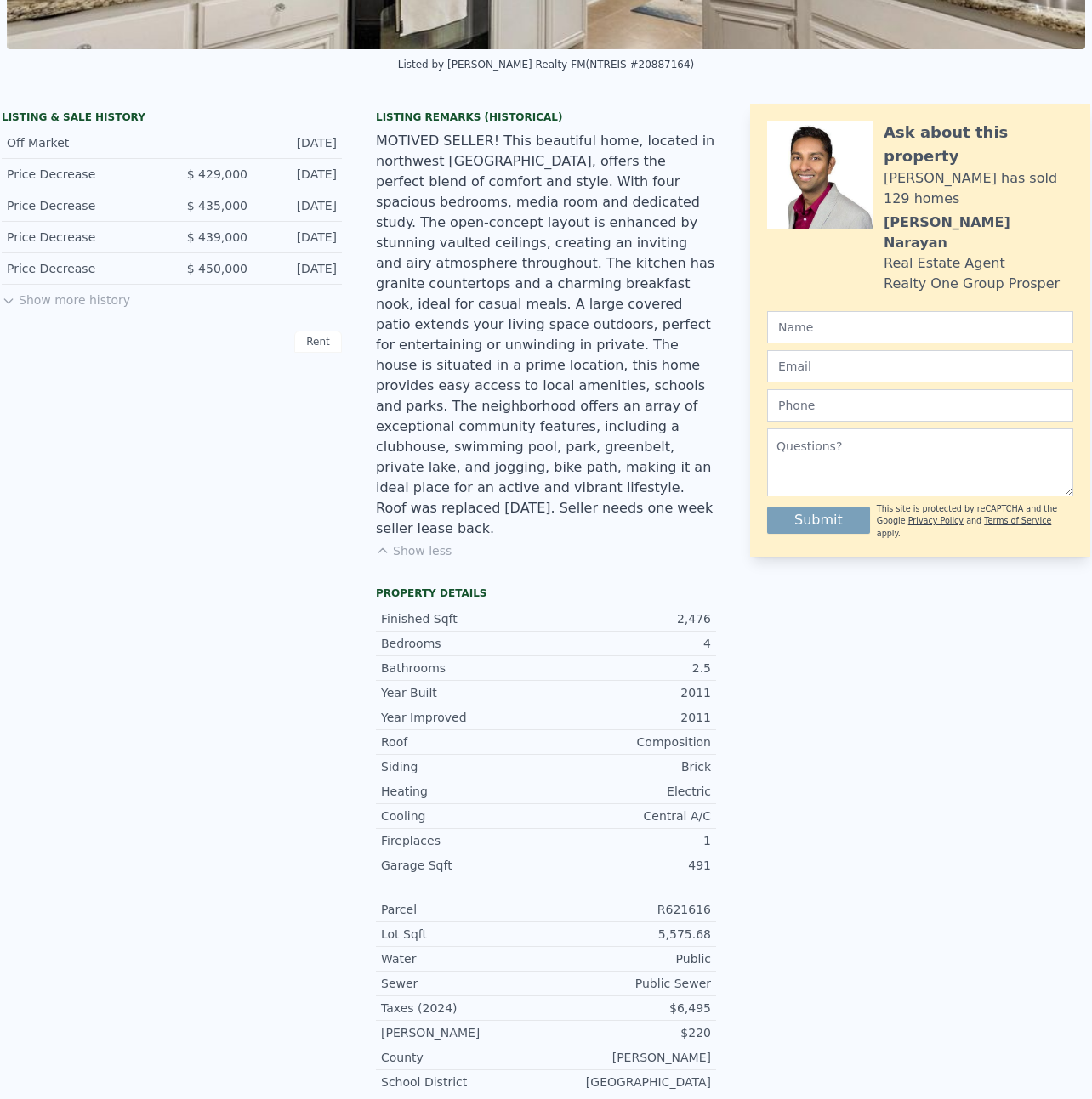
scroll to position [0, 0]
